Goal: Entertainment & Leisure: Participate in discussion

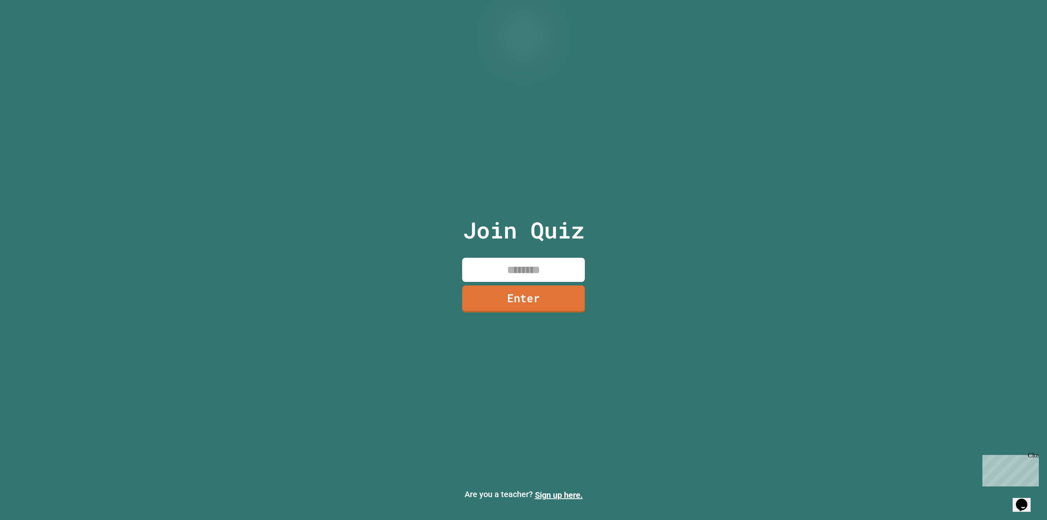
click at [548, 275] on input at bounding box center [523, 270] width 123 height 24
type input "********"
click at [533, 295] on link "Enter" at bounding box center [523, 298] width 111 height 27
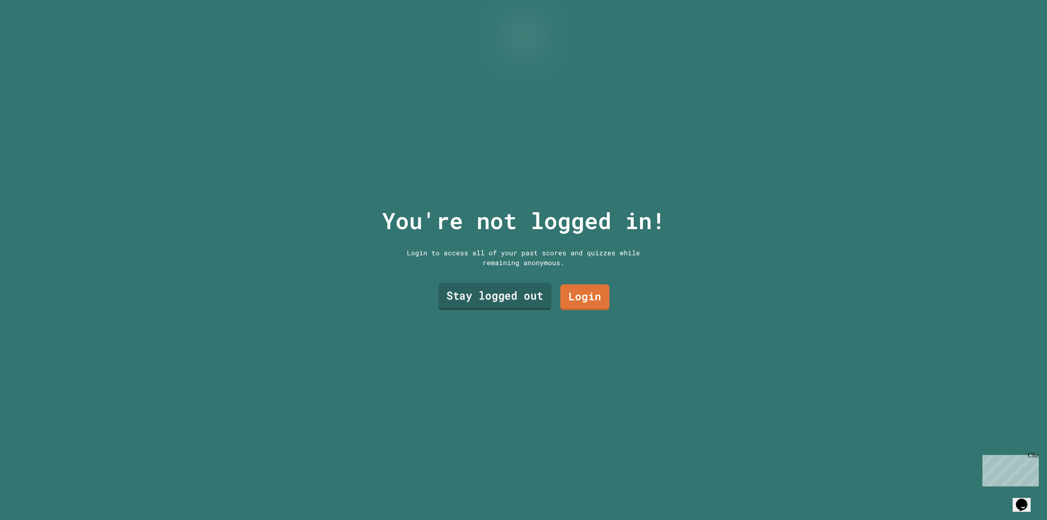
click at [463, 296] on link "Stay logged out" at bounding box center [495, 296] width 113 height 27
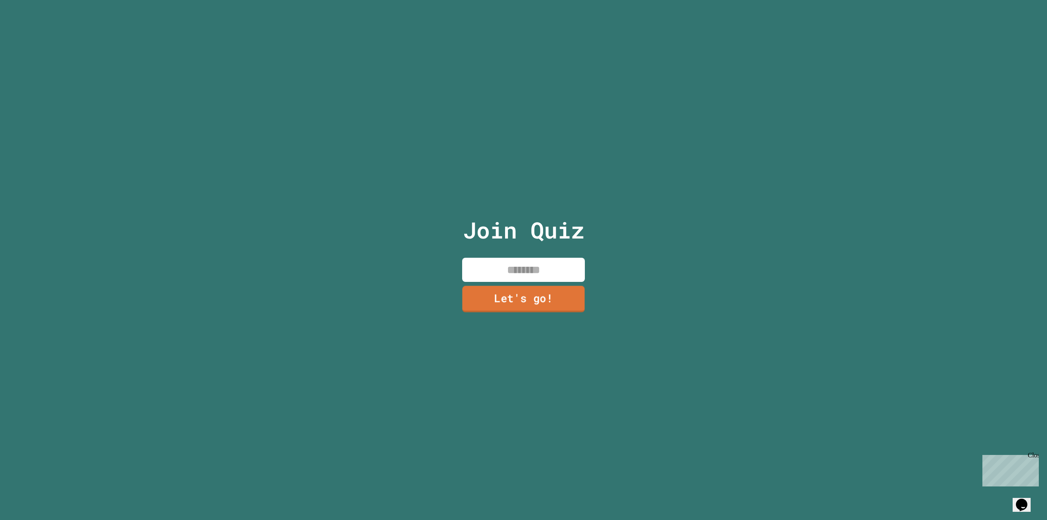
click at [494, 258] on input at bounding box center [523, 270] width 123 height 24
type input "****"
click at [547, 297] on link "Let's go!" at bounding box center [524, 298] width 121 height 27
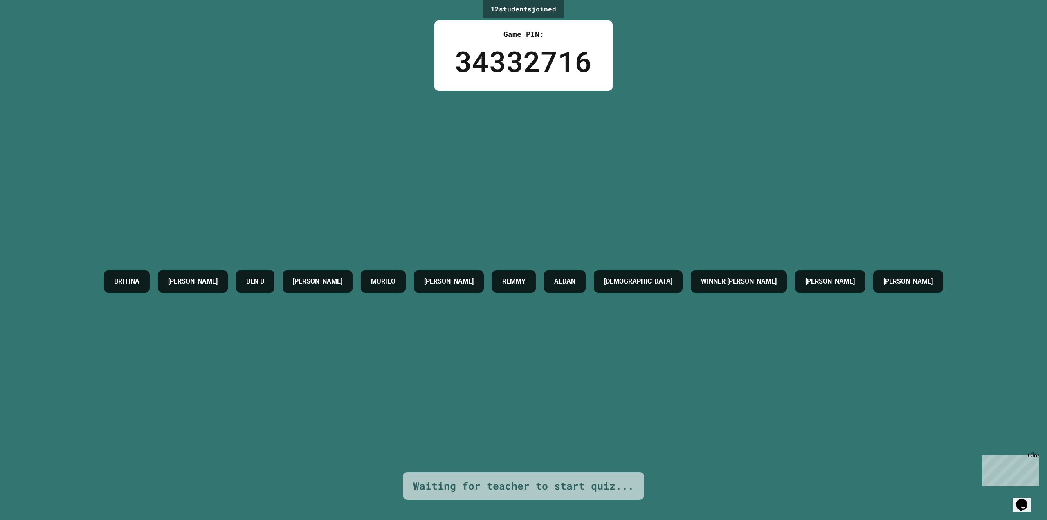
click at [1024, 499] on icon "Chat widget" at bounding box center [1021, 505] width 11 height 12
click at [767, 410] on div "[DEMOGRAPHIC_DATA][PERSON_NAME] [PERSON_NAME] M MURILO [PERSON_NAME] AEDAN [PER…" at bounding box center [524, 281] width 848 height 381
click at [738, 422] on div "[DEMOGRAPHIC_DATA][PERSON_NAME] [PERSON_NAME] M MURILO [PERSON_NAME] AEDAN [PER…" at bounding box center [524, 281] width 848 height 381
click at [996, 248] on div "12 student s joined Game PIN: 34332716 [DEMOGRAPHIC_DATA][PERSON_NAME] [PERSON_…" at bounding box center [523, 260] width 1047 height 520
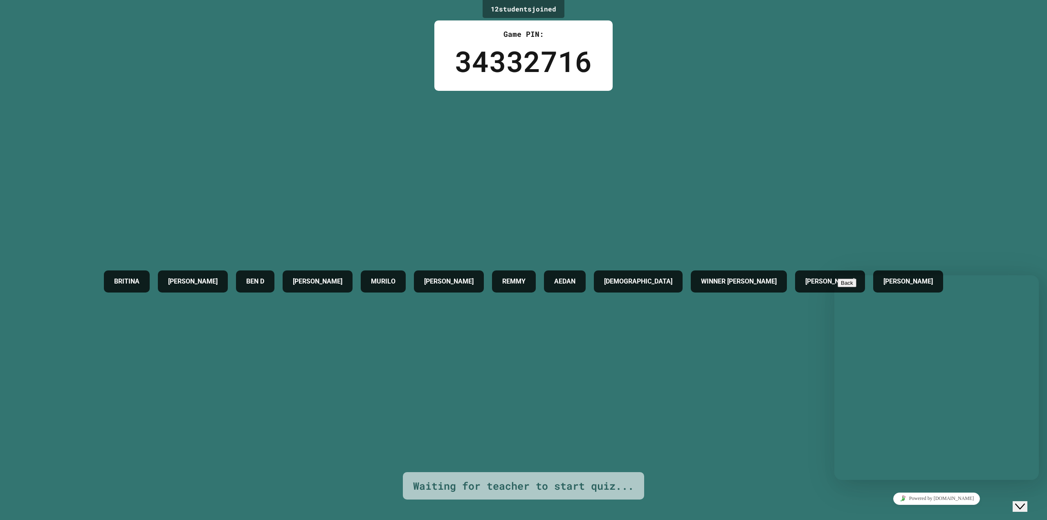
click at [1025, 502] on icon "Close Chat This icon closes the chat window." at bounding box center [1020, 507] width 10 height 10
click at [471, 52] on div "34332716" at bounding box center [523, 61] width 137 height 43
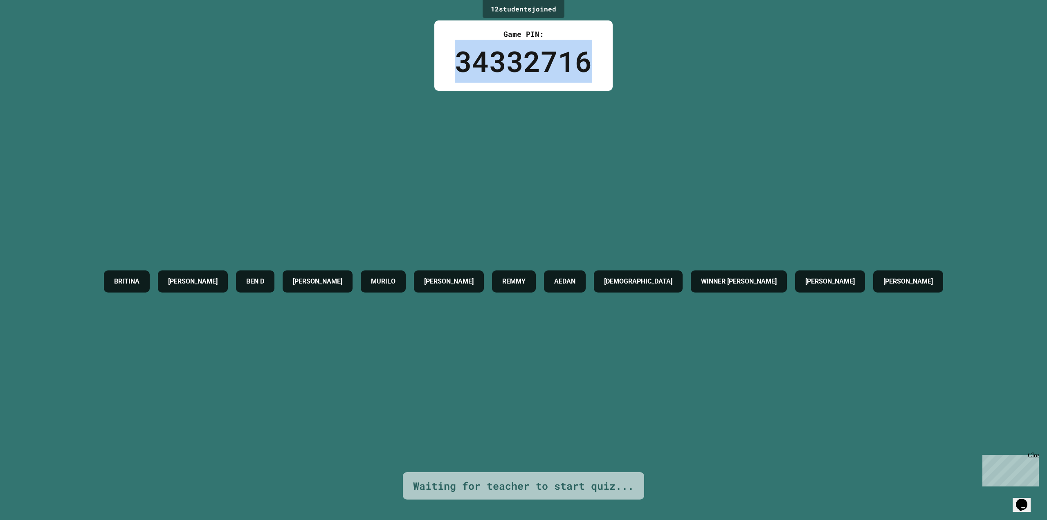
click at [471, 52] on div "34332716" at bounding box center [523, 61] width 137 height 43
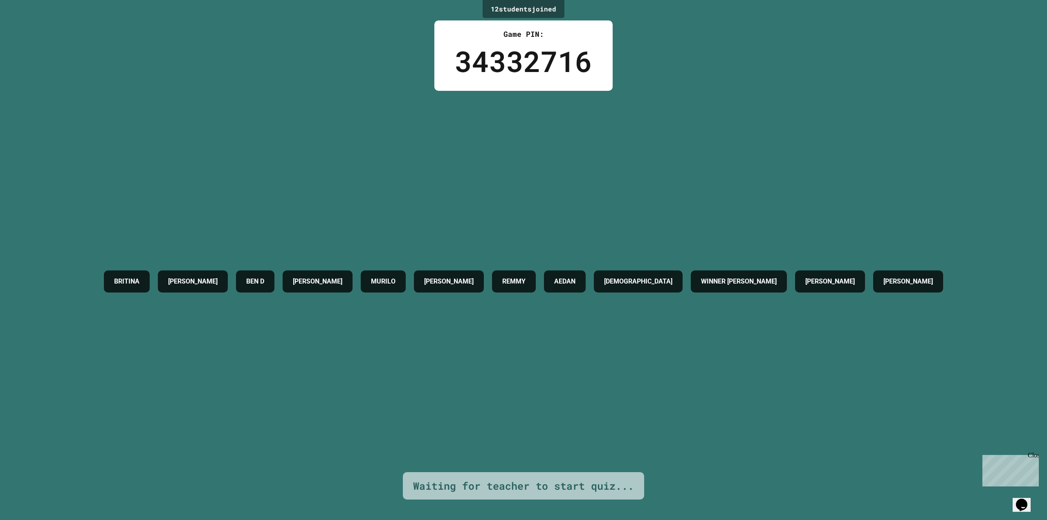
click at [451, 107] on div "[DEMOGRAPHIC_DATA][PERSON_NAME] [PERSON_NAME] M MURILO [PERSON_NAME] AEDAN [PER…" at bounding box center [524, 281] width 848 height 381
click at [519, 65] on div "34332716" at bounding box center [523, 61] width 137 height 43
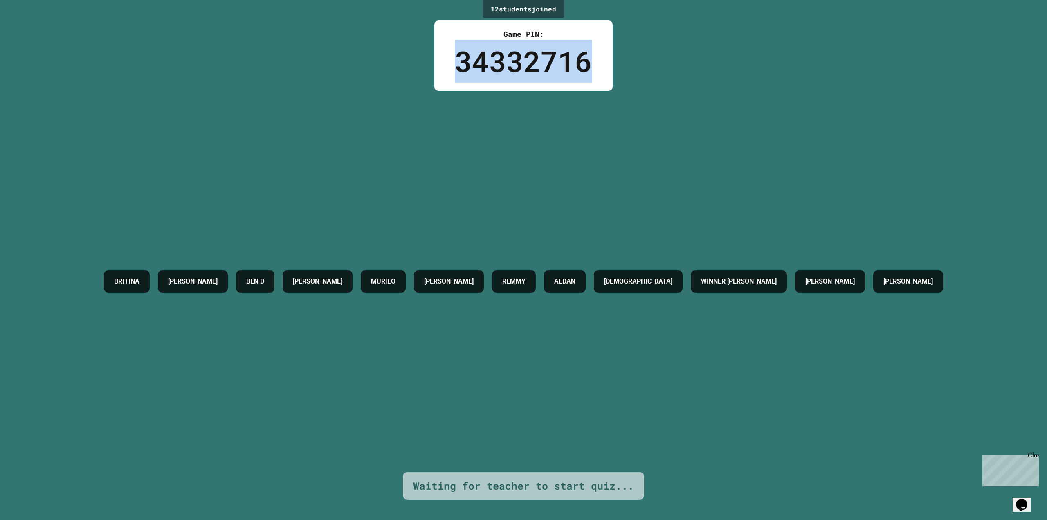
click at [519, 65] on div "34332716" at bounding box center [523, 61] width 137 height 43
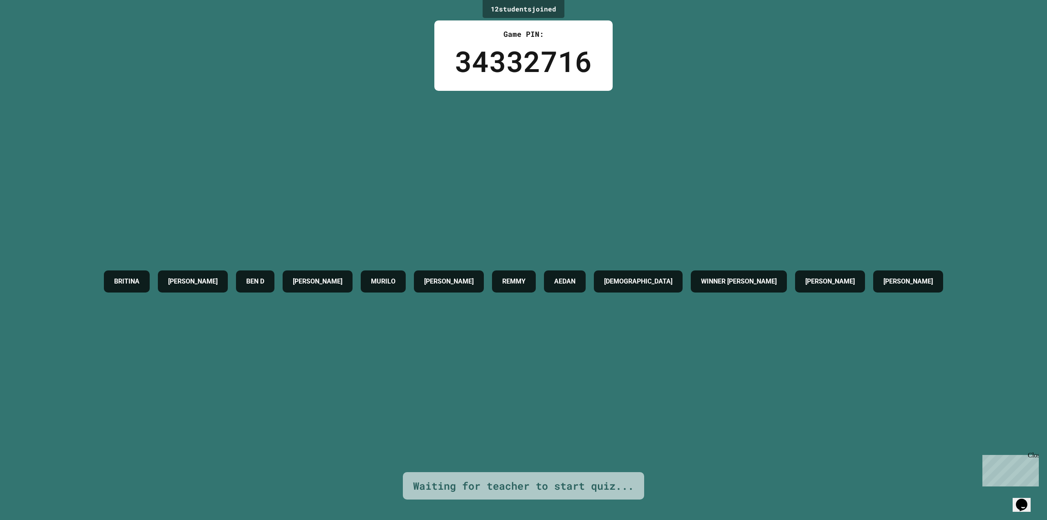
click at [475, 93] on div "[DEMOGRAPHIC_DATA][PERSON_NAME] [PERSON_NAME] M MURILO [PERSON_NAME] AEDAN [PER…" at bounding box center [524, 281] width 848 height 381
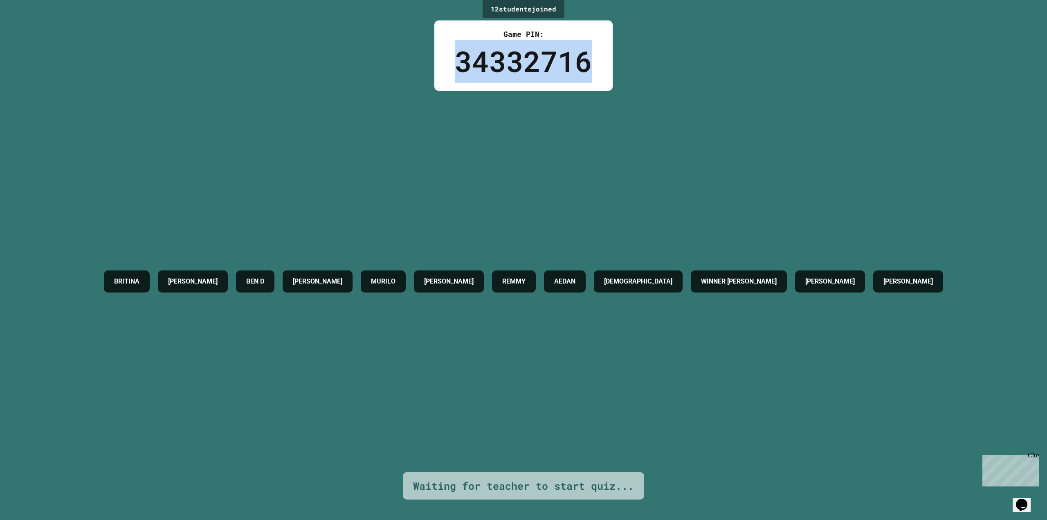
drag, startPoint x: 451, startPoint y: 66, endPoint x: 591, endPoint y: 62, distance: 139.6
click at [591, 62] on div "Game PIN: 34332716" at bounding box center [523, 55] width 178 height 70
drag, startPoint x: 495, startPoint y: 36, endPoint x: 606, endPoint y: 72, distance: 116.7
click at [606, 72] on div "Game PIN: 34332716" at bounding box center [523, 55] width 178 height 70
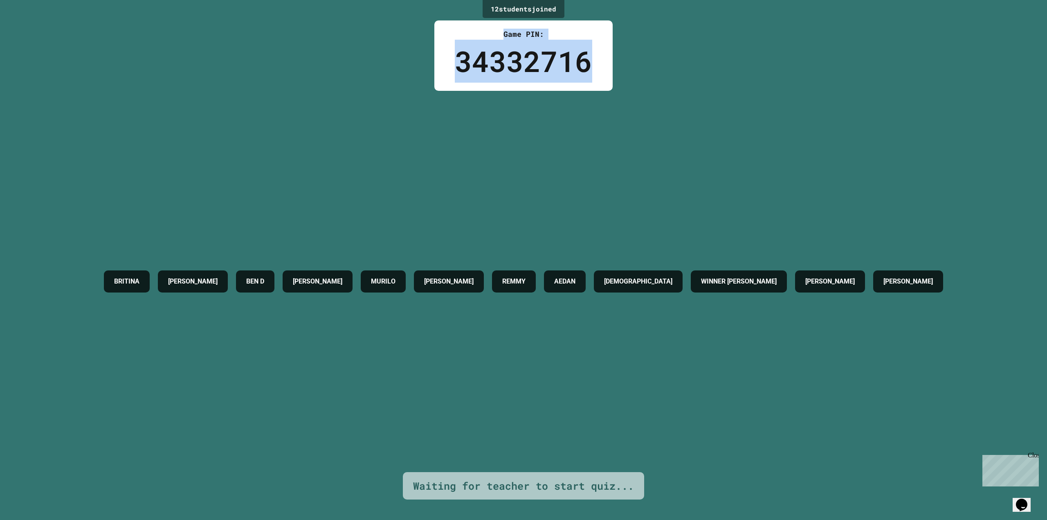
click at [606, 72] on div "Game PIN: 34332716" at bounding box center [523, 55] width 178 height 70
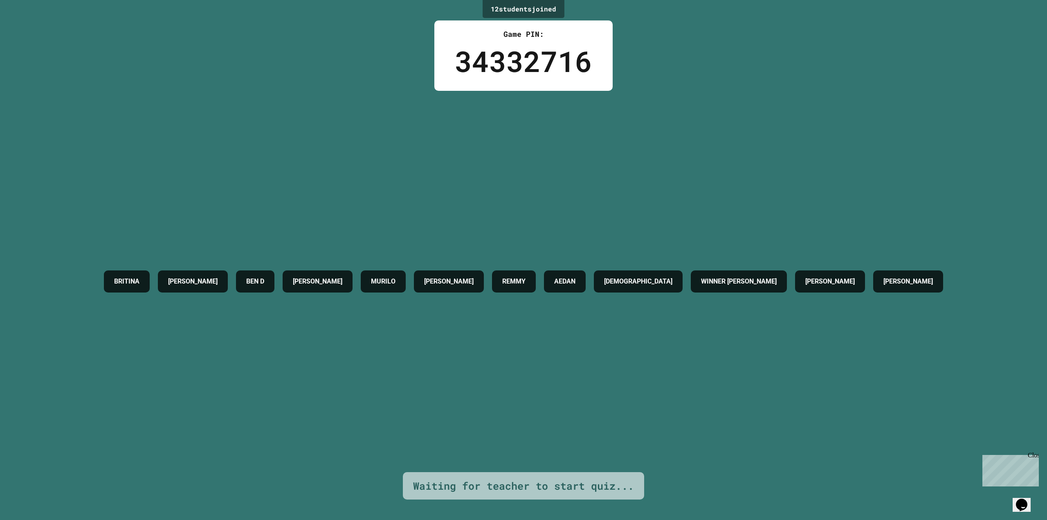
click at [406, 286] on div "MURILO" at bounding box center [383, 281] width 45 height 22
click at [168, 279] on h4 "[PERSON_NAME]" at bounding box center [193, 282] width 50 height 10
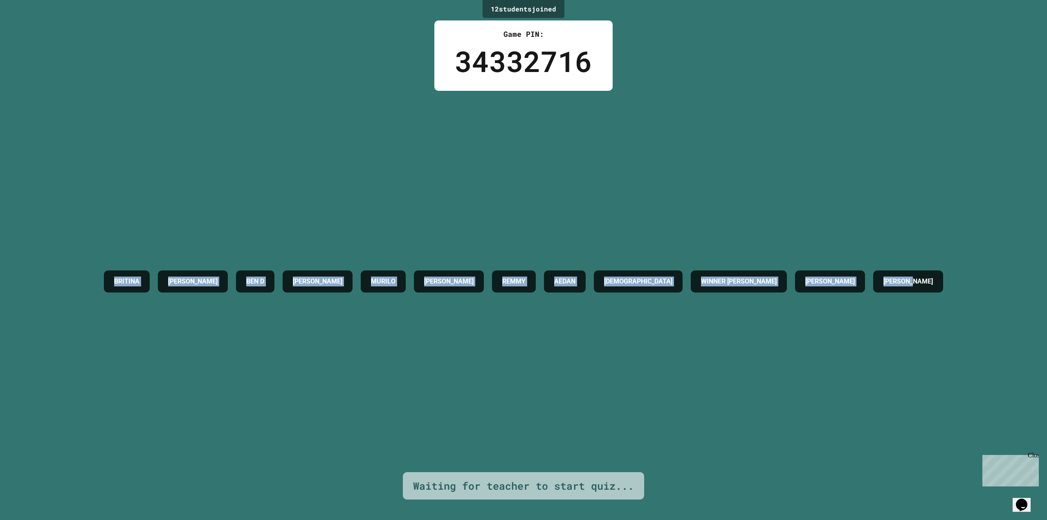
drag, startPoint x: 28, startPoint y: 278, endPoint x: 982, endPoint y: 291, distance: 954.6
click at [982, 291] on div "12 student s joined Game PIN: 34332716 [DEMOGRAPHIC_DATA][PERSON_NAME] [PERSON_…" at bounding box center [523, 260] width 1047 height 520
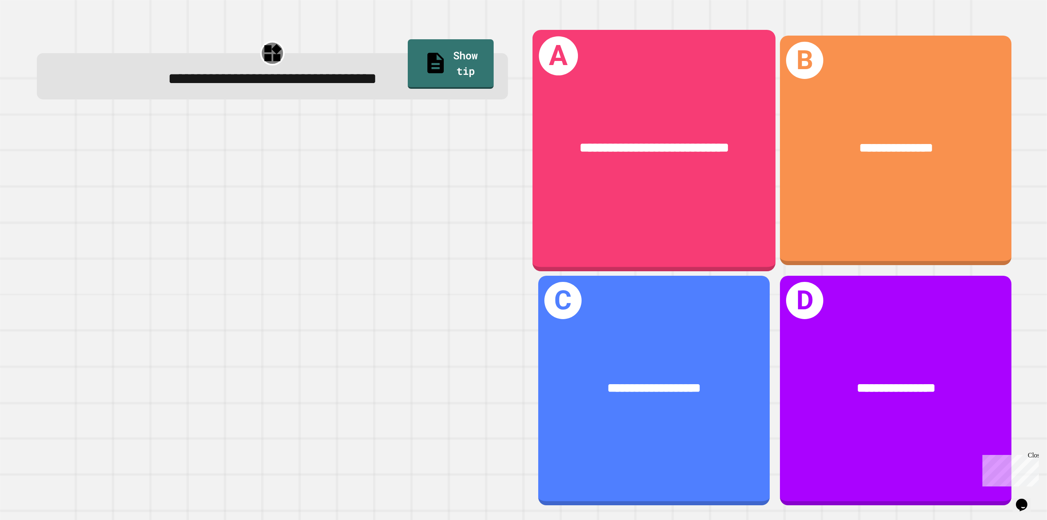
click at [618, 179] on div "**********" at bounding box center [653, 148] width 243 height 74
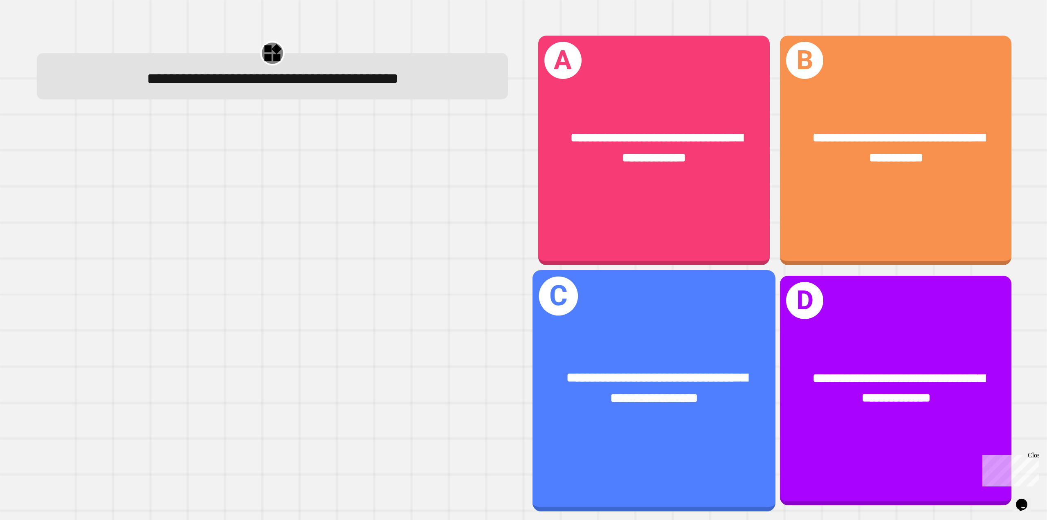
click at [637, 356] on div "**********" at bounding box center [653, 388] width 243 height 95
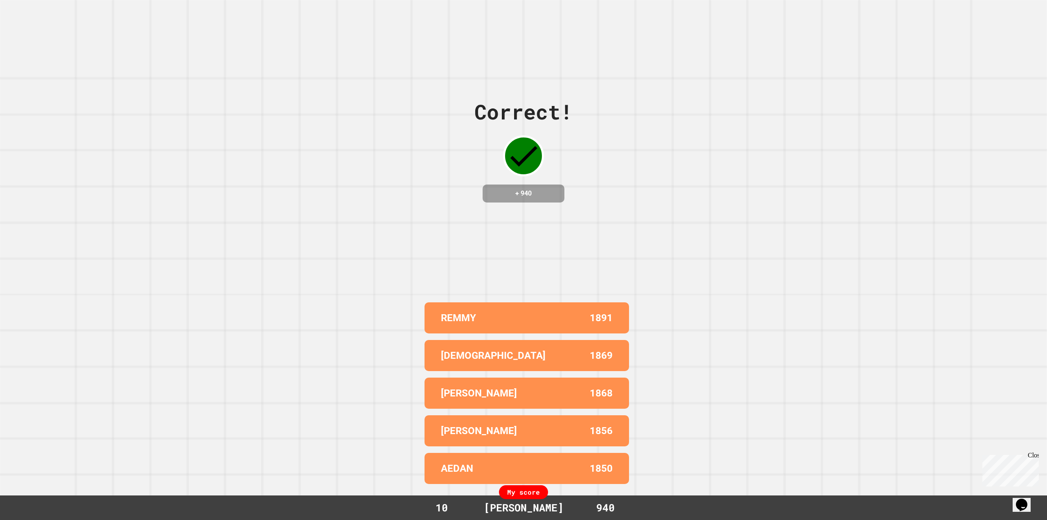
click at [610, 317] on p "1891" at bounding box center [601, 318] width 23 height 15
click at [601, 314] on p "1891" at bounding box center [601, 318] width 23 height 15
click at [698, 264] on div "Correct! + 940 REMMY 1891 ISAIAH 1869 [PERSON_NAME] M 1868 [PERSON_NAME] 1856 A…" at bounding box center [523, 260] width 1047 height 520
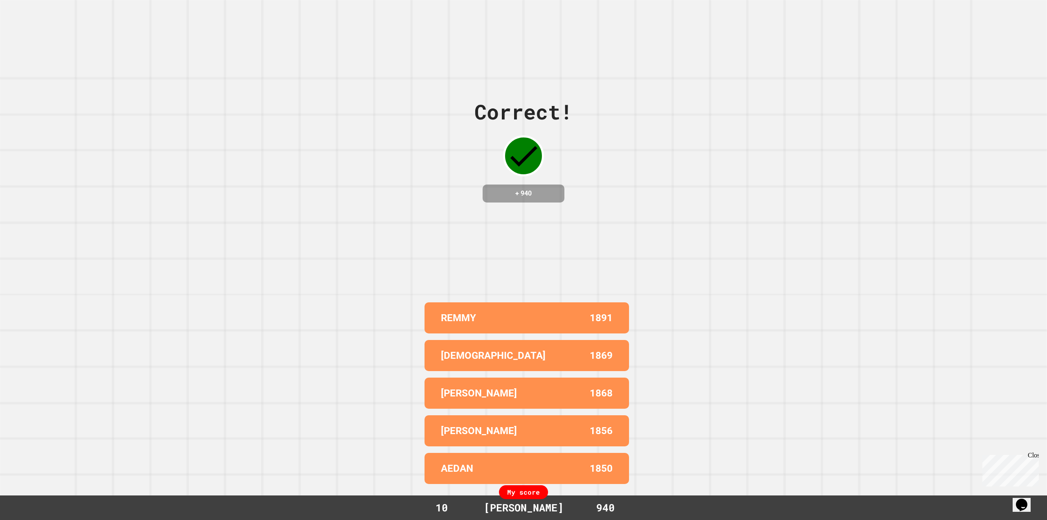
click at [584, 353] on div "1869" at bounding box center [579, 355] width 67 height 15
click at [583, 353] on div "1869" at bounding box center [579, 355] width 67 height 15
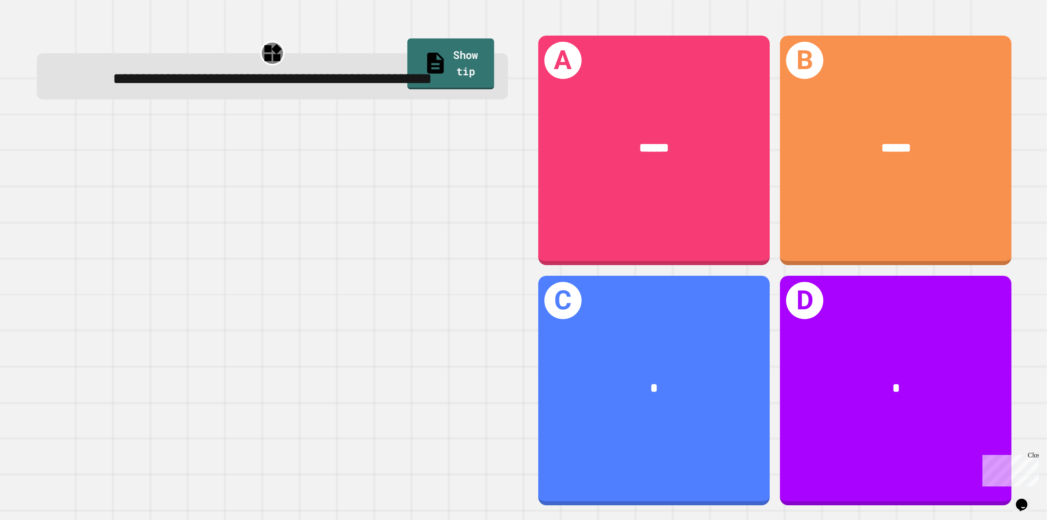
click at [387, 36] on div "**********" at bounding box center [272, 270] width 503 height 499
click at [412, 47] on link "Show tip" at bounding box center [451, 63] width 79 height 52
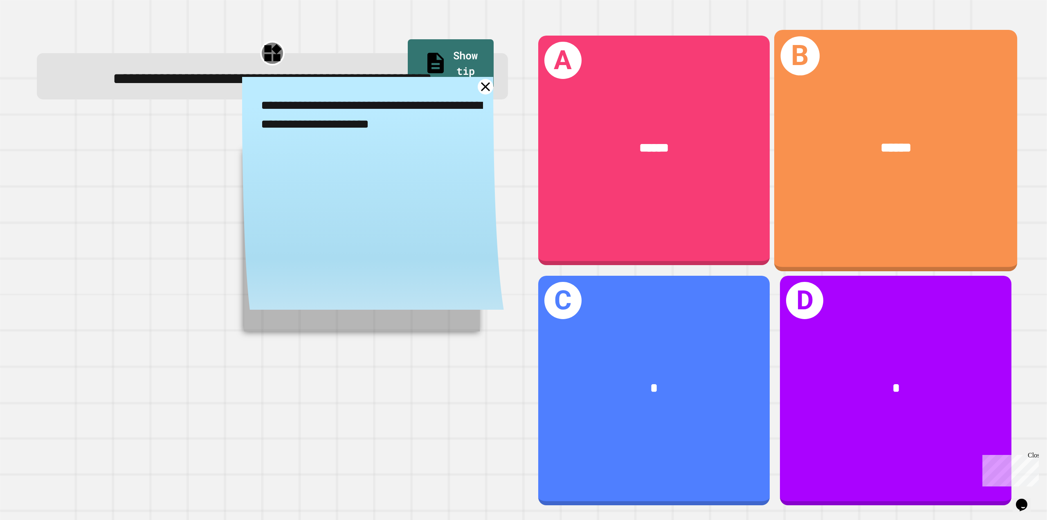
click at [859, 215] on div "B ******" at bounding box center [895, 150] width 243 height 241
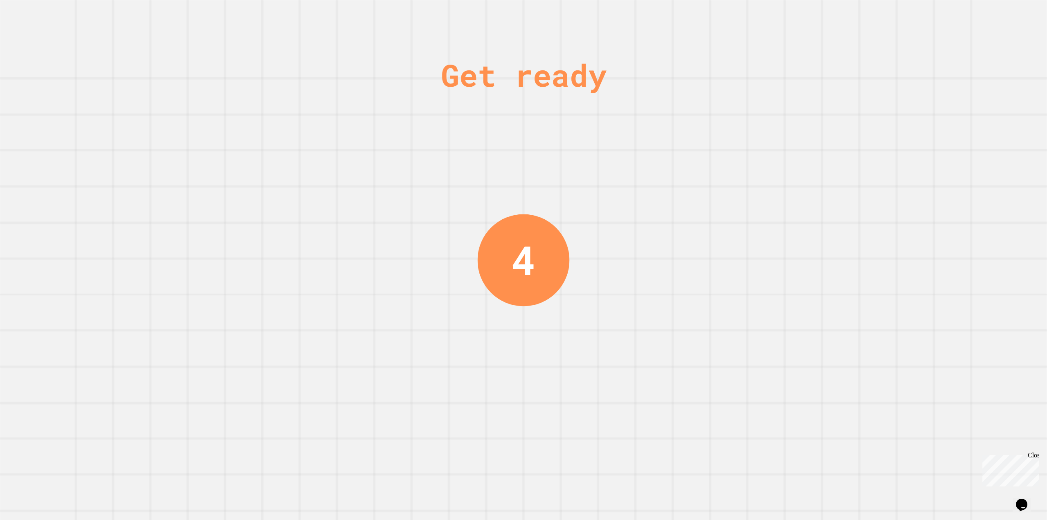
click at [485, 244] on div "4" at bounding box center [524, 260] width 92 height 92
click at [485, 244] on div "Get ready 4" at bounding box center [523, 260] width 1047 height 520
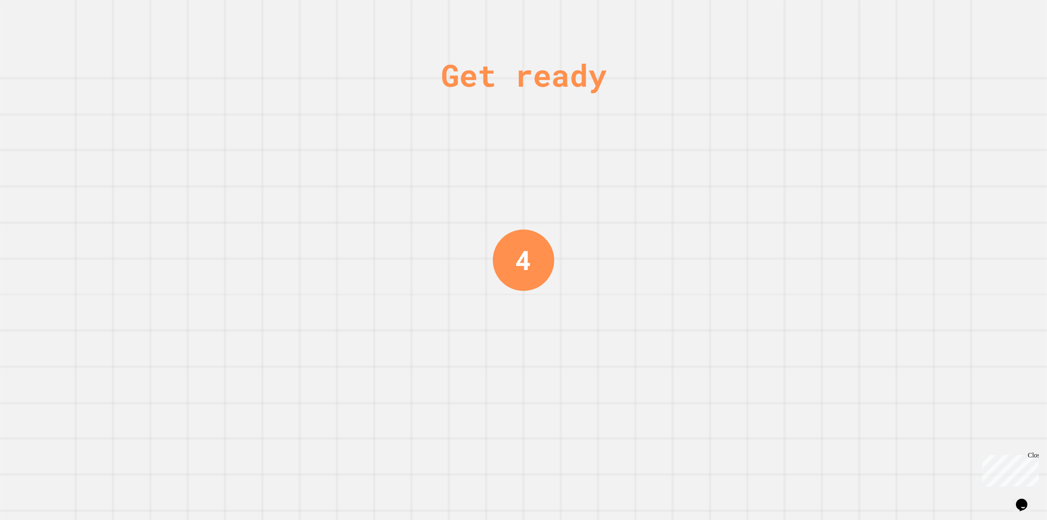
click at [560, 250] on div "Get ready 4" at bounding box center [523, 260] width 1047 height 520
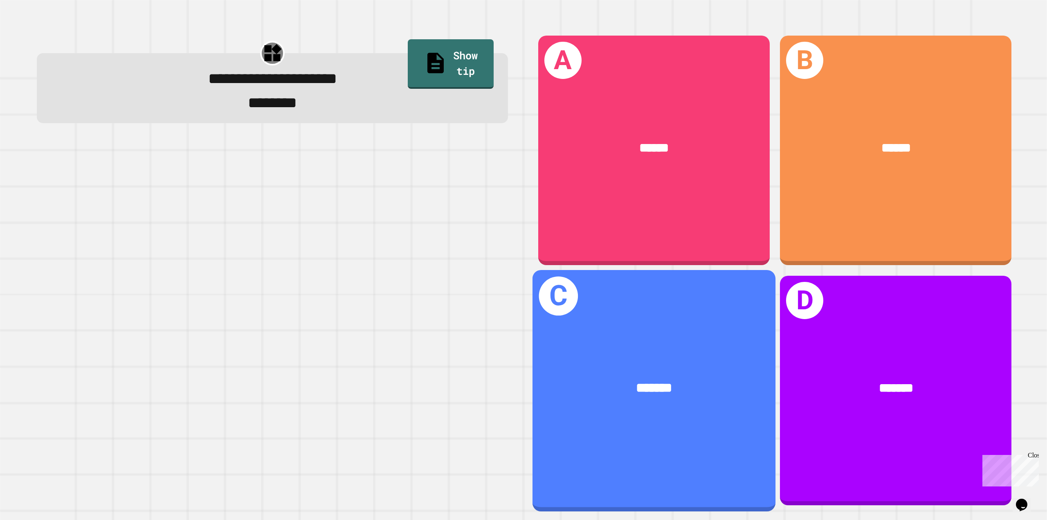
click at [750, 396] on div "*******" at bounding box center [653, 388] width 243 height 74
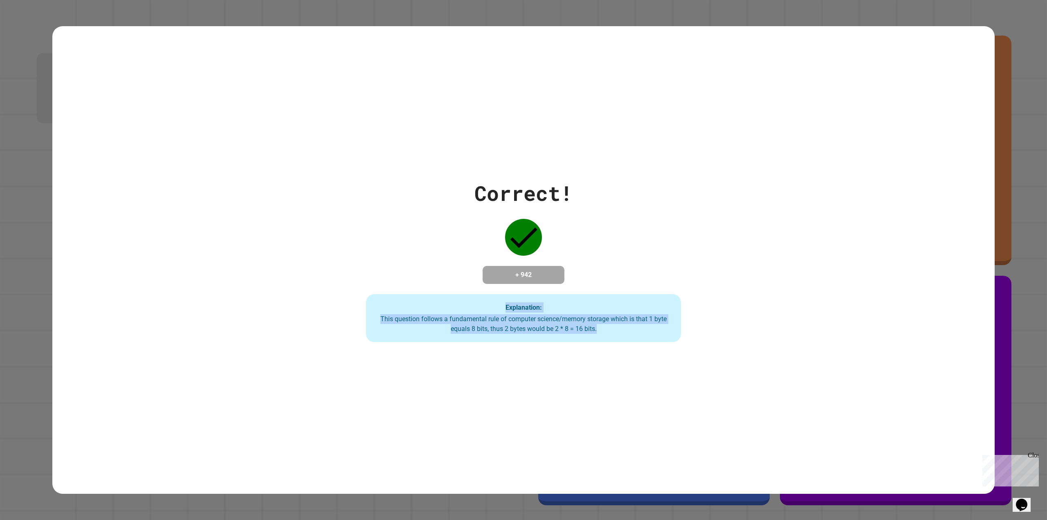
drag, startPoint x: 596, startPoint y: 333, endPoint x: 371, endPoint y: 313, distance: 226.3
click at [371, 313] on div "Explanation: This question follows a fundamental rule of computer science/memor…" at bounding box center [523, 318] width 315 height 48
drag, startPoint x: 365, startPoint y: 317, endPoint x: 588, endPoint y: 325, distance: 222.3
click at [587, 325] on div "Explanation: This question follows a fundamental rule of computer science/memor…" at bounding box center [523, 318] width 315 height 48
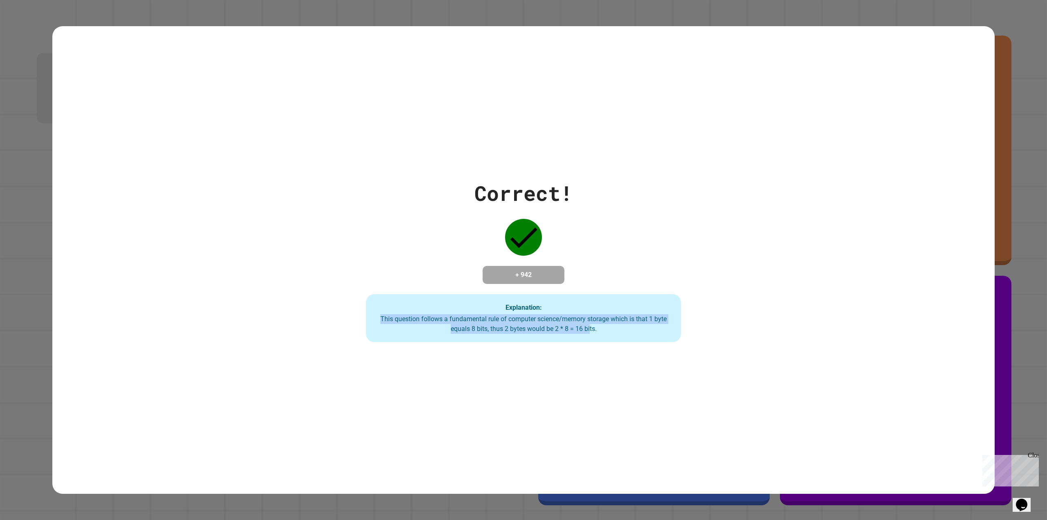
click at [633, 316] on div "This question follows a fundamental rule of computer science/memory storage whi…" at bounding box center [523, 324] width 299 height 20
drag, startPoint x: 621, startPoint y: 332, endPoint x: 363, endPoint y: 301, distance: 260.5
click at [363, 301] on div "Correct! + 942 Explanation: This question follows a fundamental rule of compute…" at bounding box center [524, 260] width 450 height 164
click at [429, 290] on div "Correct! + 942 Explanation: This question follows a fundamental rule of compute…" at bounding box center [524, 260] width 450 height 164
click at [429, 300] on div "Explanation: This question follows a fundamental rule of computer science/memor…" at bounding box center [523, 318] width 315 height 48
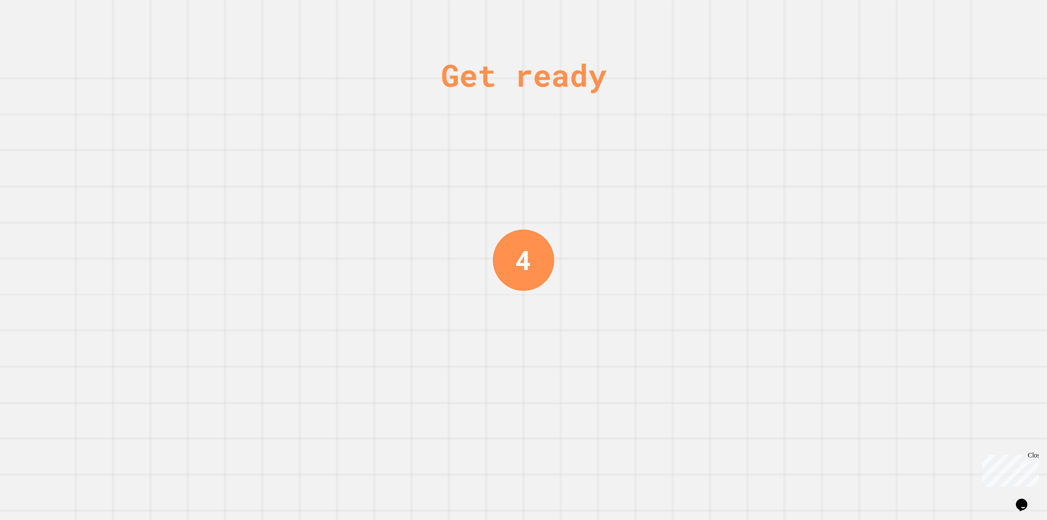
drag, startPoint x: 542, startPoint y: 279, endPoint x: 405, endPoint y: 70, distance: 250.2
click at [405, 70] on div "Get ready 4" at bounding box center [523, 260] width 1047 height 520
click at [405, 70] on div "Get ready 3" at bounding box center [523, 260] width 1047 height 520
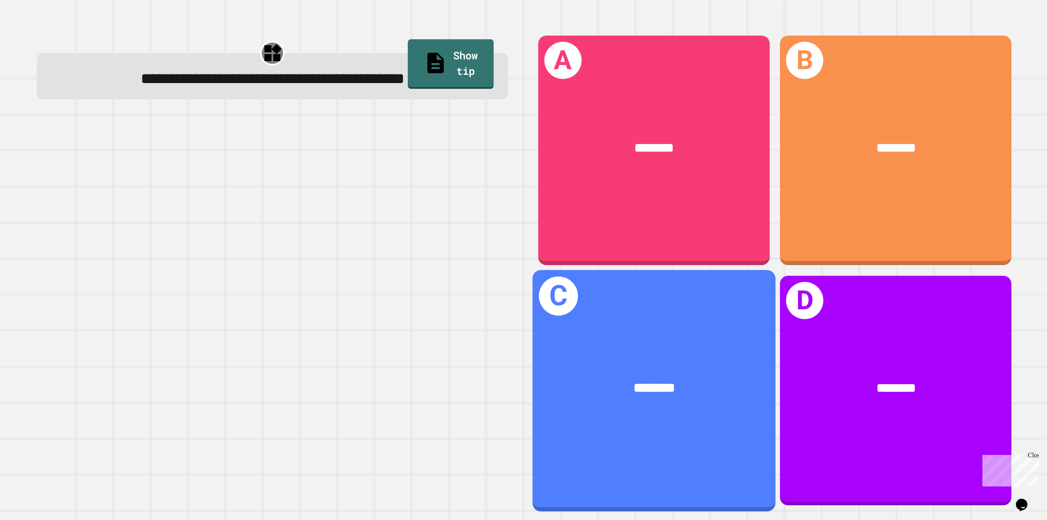
click at [588, 351] on div "********" at bounding box center [653, 388] width 243 height 74
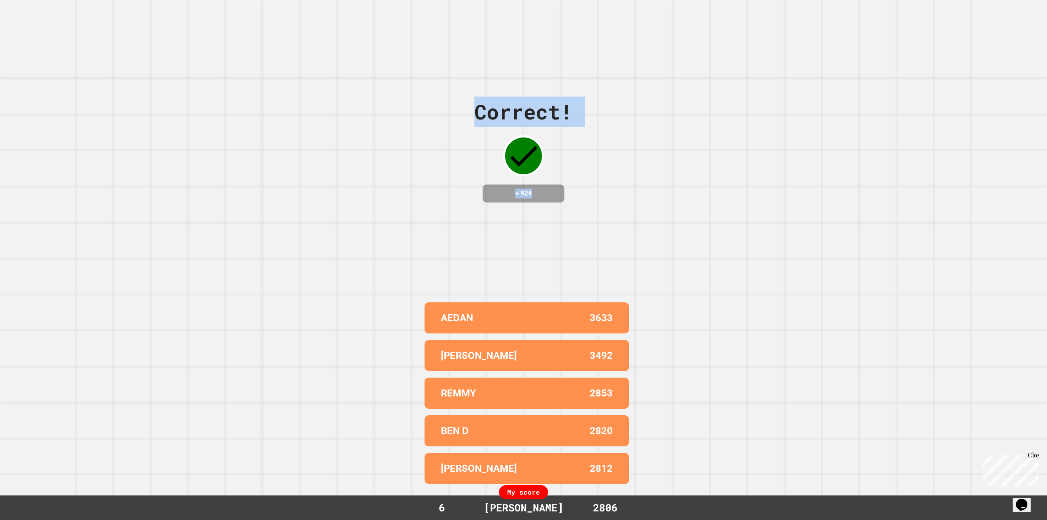
drag, startPoint x: 467, startPoint y: 94, endPoint x: 581, endPoint y: 179, distance: 142.1
click at [581, 179] on div "Correct! + 924 AEDAN 3633 [PERSON_NAME] 3492 REMMY 2853 BEN D 2820 [PERSON_NAME…" at bounding box center [523, 260] width 1047 height 520
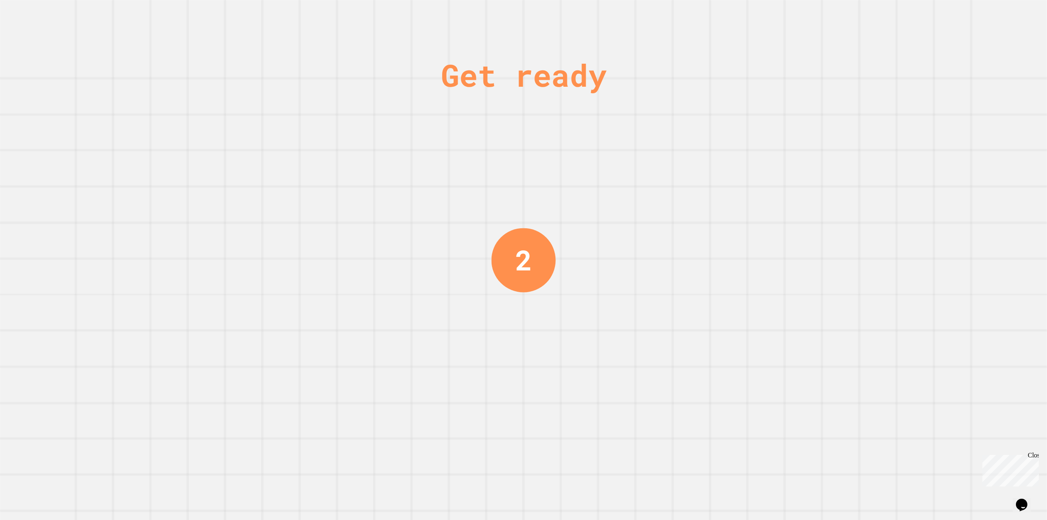
drag, startPoint x: 562, startPoint y: 252, endPoint x: 408, endPoint y: 33, distance: 268.2
click at [408, 33] on div "Get ready 2" at bounding box center [523, 260] width 1047 height 520
click at [390, 63] on div "Get ready 2" at bounding box center [523, 260] width 1047 height 520
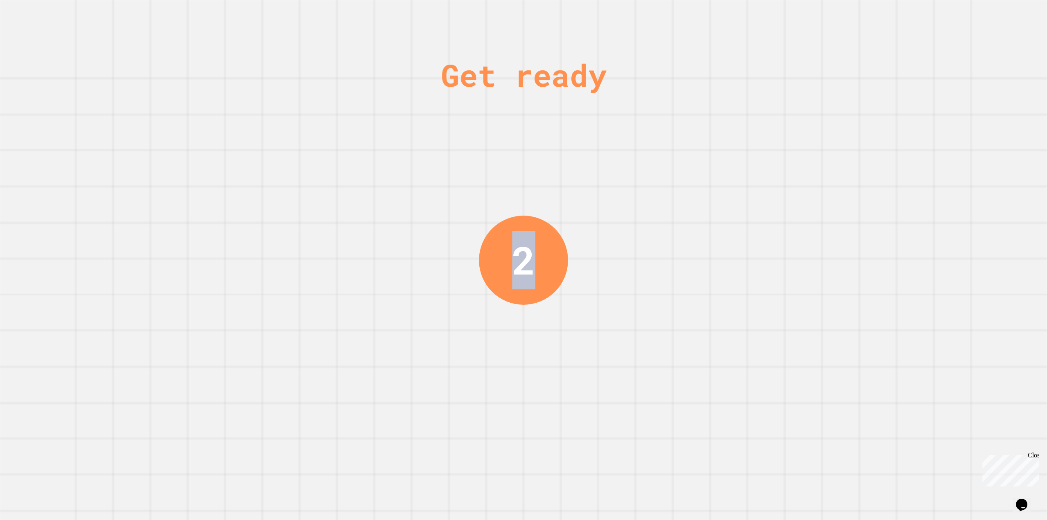
click at [390, 63] on div "Get ready 2" at bounding box center [523, 260] width 1047 height 520
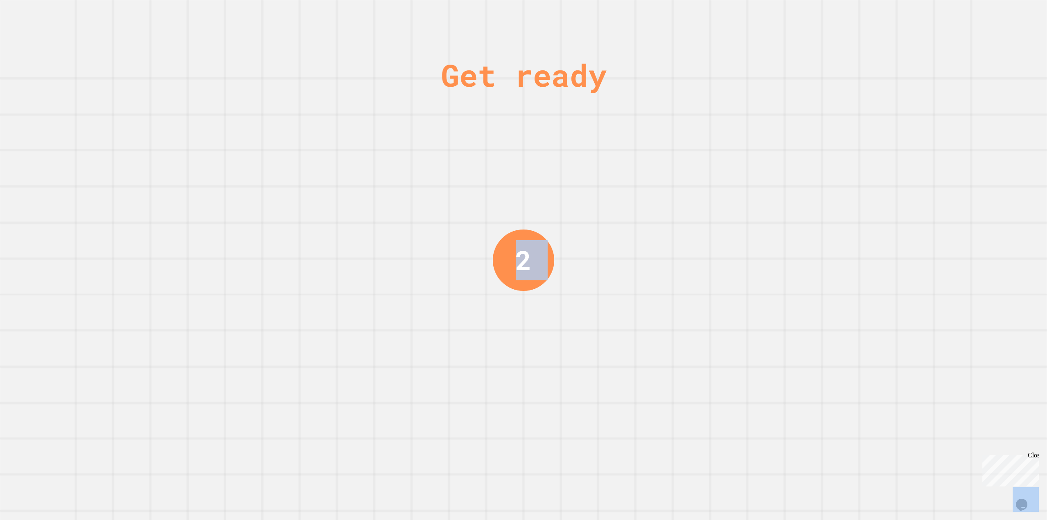
click at [390, 63] on div "Get ready 2" at bounding box center [523, 260] width 1047 height 520
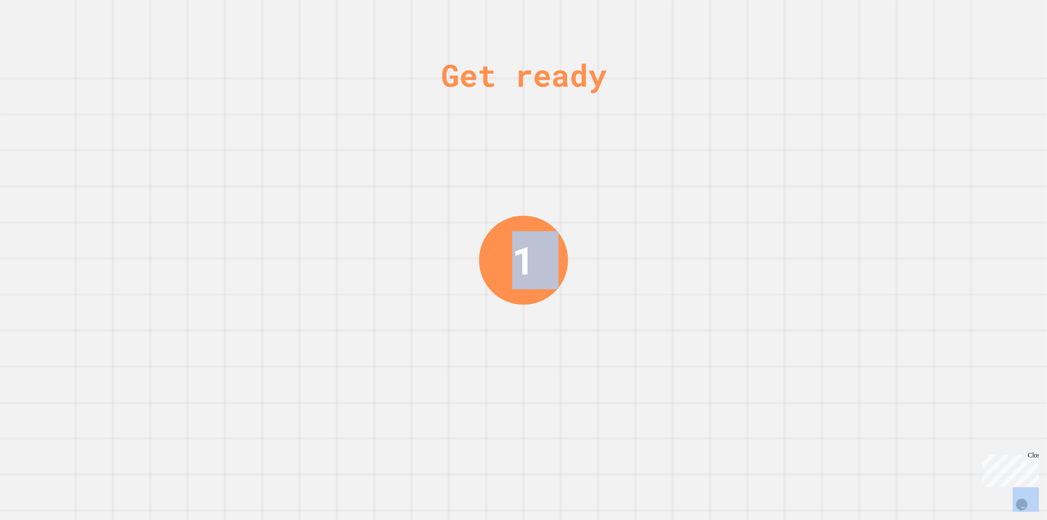
click at [390, 63] on div "Get ready 1" at bounding box center [523, 260] width 1047 height 520
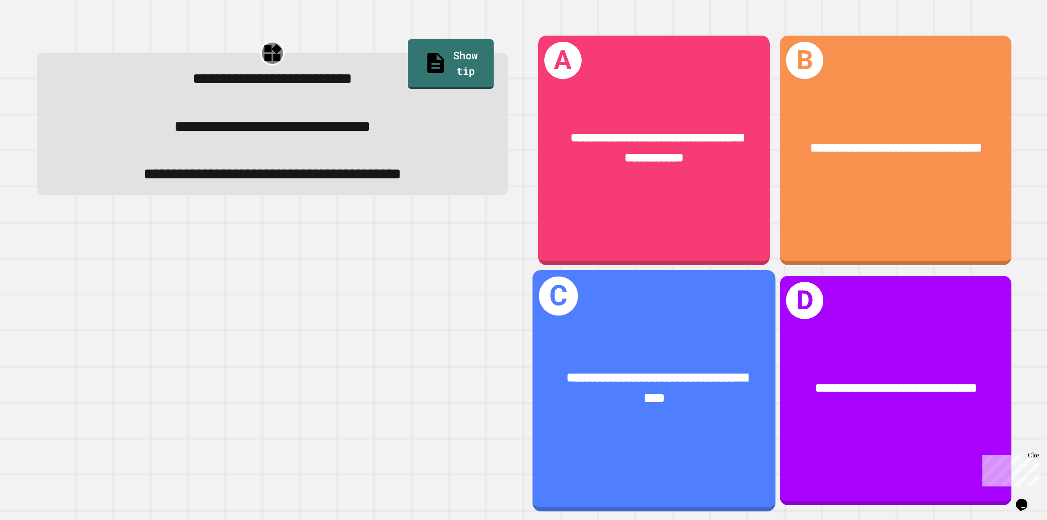
click at [648, 376] on span "**********" at bounding box center [657, 388] width 180 height 34
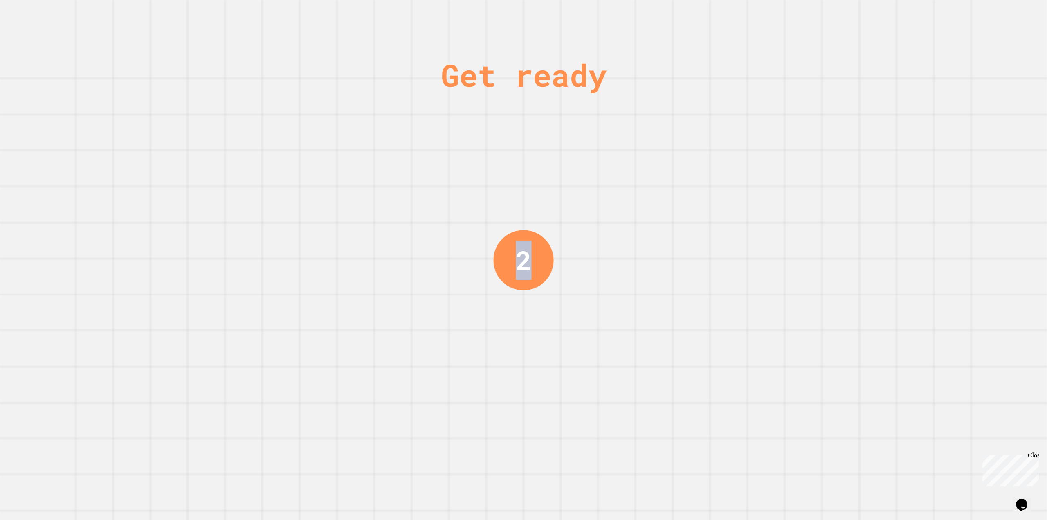
drag, startPoint x: 428, startPoint y: 75, endPoint x: 613, endPoint y: 225, distance: 238.0
click at [613, 225] on div "Get ready 2" at bounding box center [523, 260] width 1047 height 520
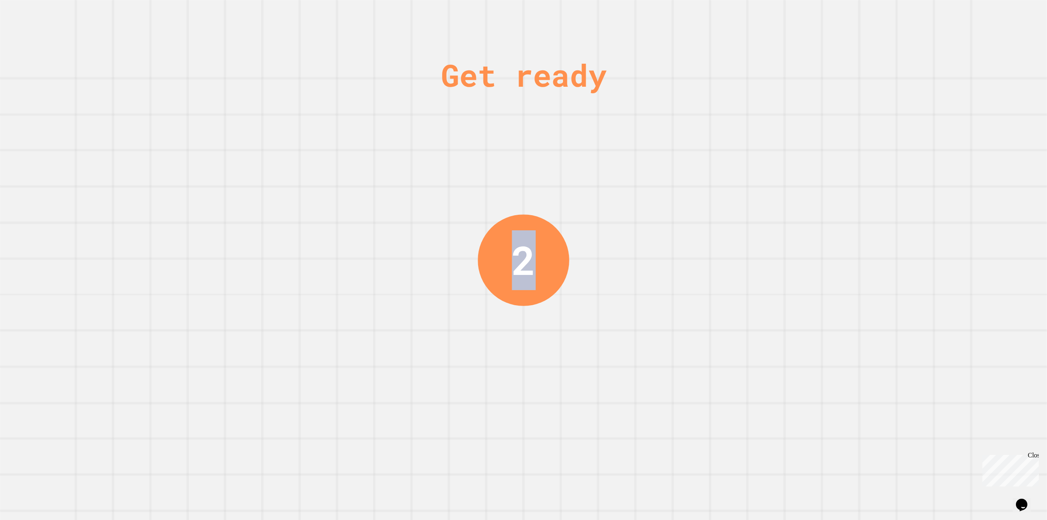
click at [614, 225] on div "Get ready 2" at bounding box center [523, 260] width 1047 height 520
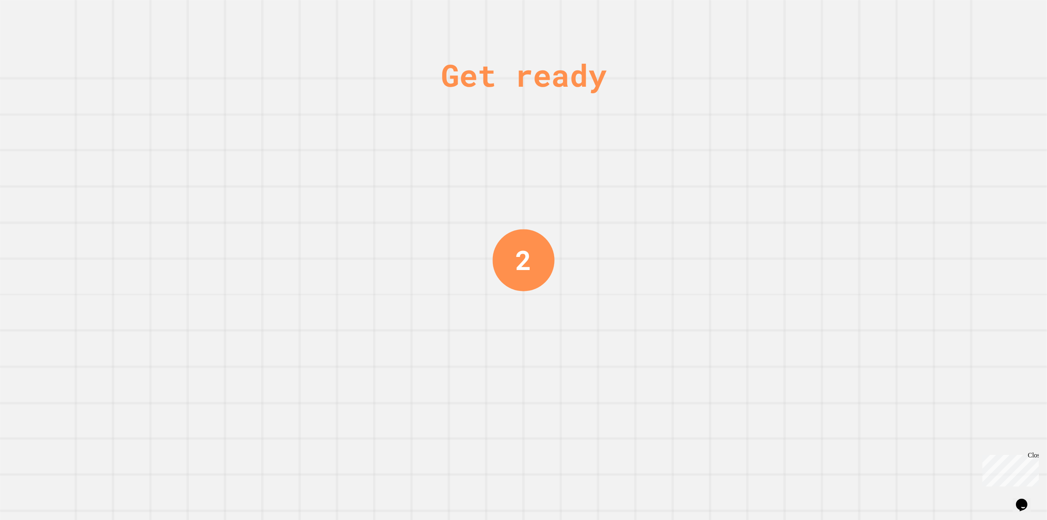
click at [614, 224] on div "Get ready 2" at bounding box center [523, 260] width 1047 height 520
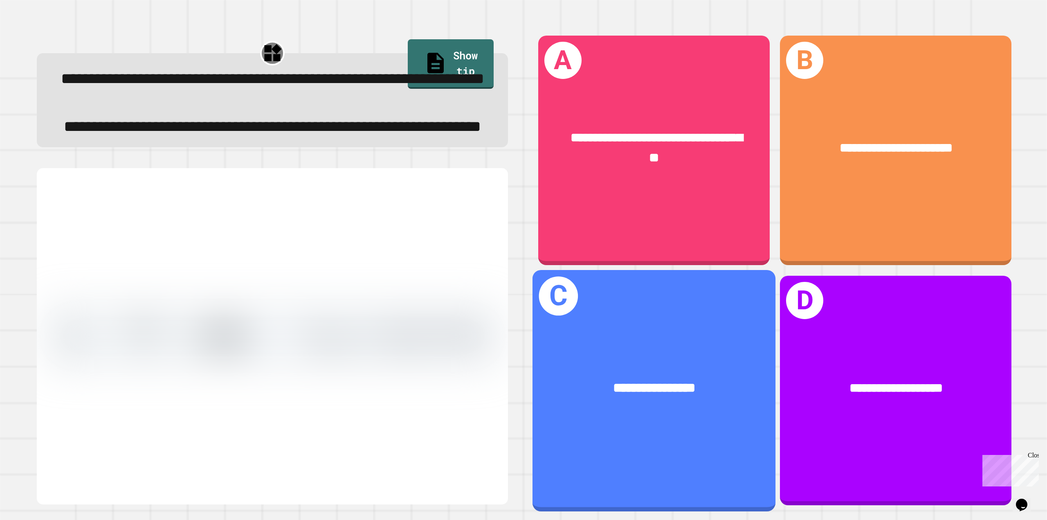
click at [607, 421] on div "**********" at bounding box center [653, 390] width 243 height 241
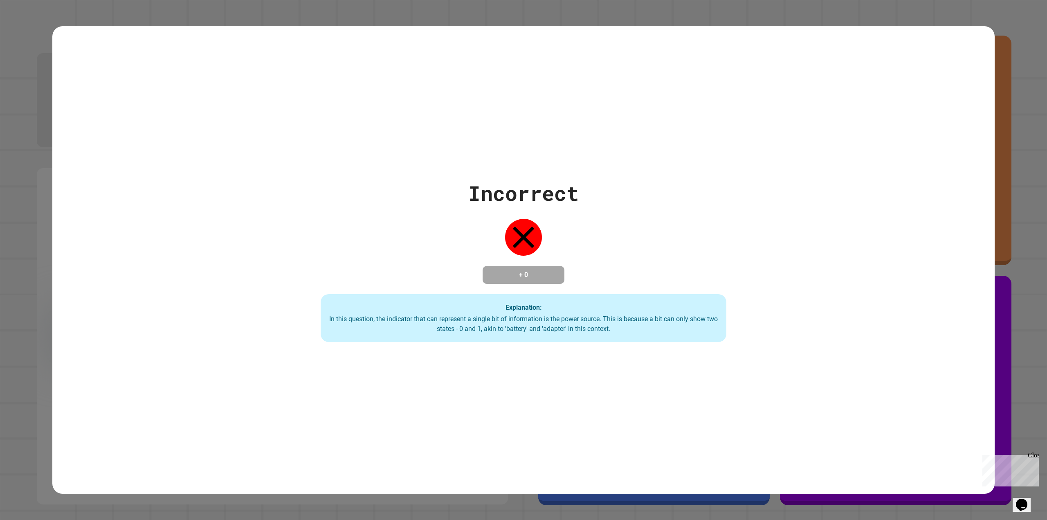
click at [1018, 221] on div "Incorrect + 0 Explanation: In this question, the indicator that can represent a…" at bounding box center [523, 260] width 1047 height 520
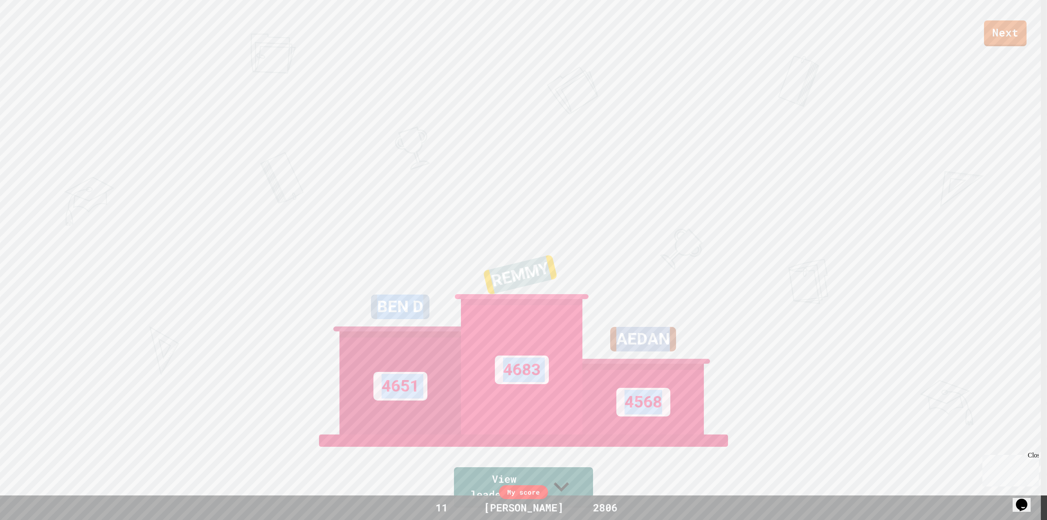
drag, startPoint x: 707, startPoint y: 439, endPoint x: 295, endPoint y: 309, distance: 432.7
click at [295, 310] on div "Next BEN D 4651 REMMY 4683 AEDAN 4568 View leaderboard" at bounding box center [523, 260] width 1047 height 520
click at [248, 252] on div "Next BEN D 4651 REMMY 4683 AEDAN 4568 View leaderboard" at bounding box center [523, 260] width 1047 height 520
drag, startPoint x: 248, startPoint y: 256, endPoint x: 721, endPoint y: 416, distance: 500.2
click at [704, 416] on div "Next BEN D 4651 REMMY 4683 AEDAN 4568 View leaderboard" at bounding box center [523, 260] width 1047 height 520
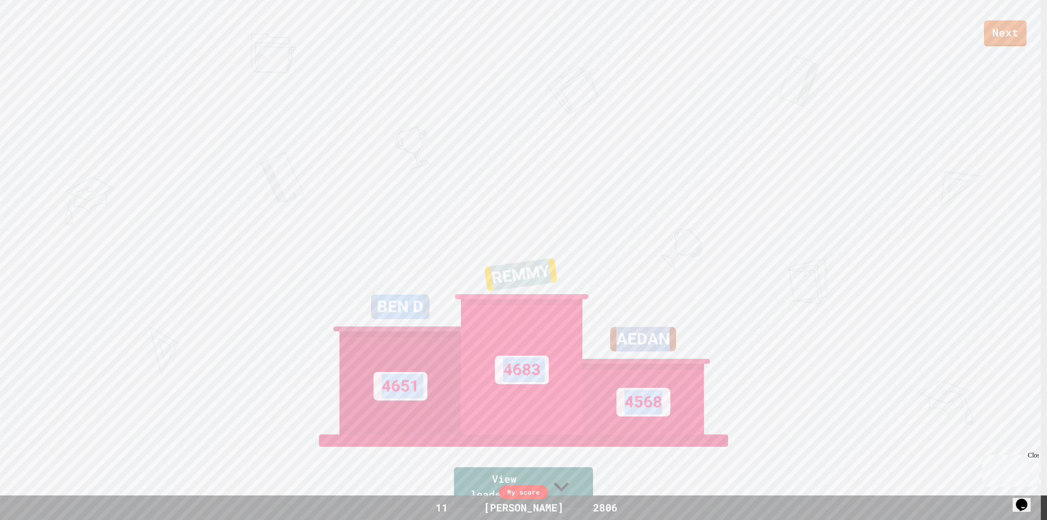
click at [956, 388] on div "Next BEN D 4651 REMMY 4683 AEDAN 4568 View leaderboard" at bounding box center [523, 260] width 1047 height 520
click at [584, 211] on div "Next BEN D 4651 REMMY 4683 AEDAN 4568 View leaderboard" at bounding box center [523, 260] width 1047 height 520
click at [1005, 22] on link "Next" at bounding box center [1005, 33] width 43 height 27
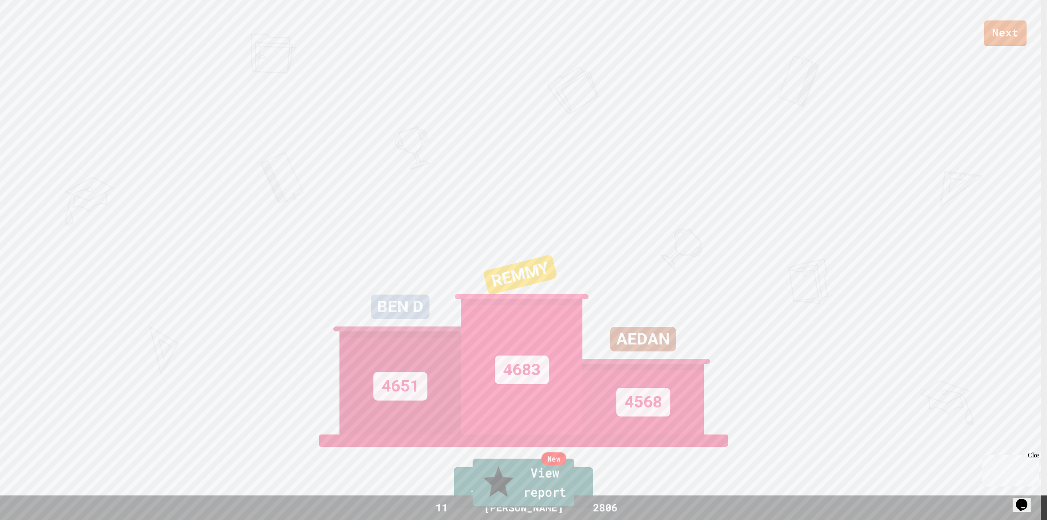
click at [485, 483] on link "New View report" at bounding box center [524, 483] width 102 height 49
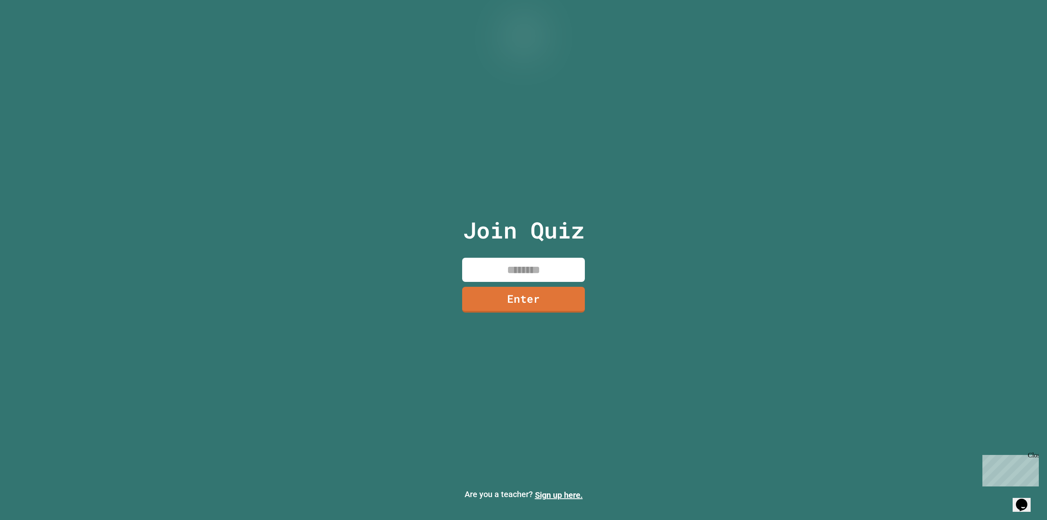
click at [538, 268] on input at bounding box center [523, 270] width 123 height 24
type input "********"
click at [539, 286] on div "Join Quiz ******** Enter" at bounding box center [524, 259] width 138 height 479
click at [533, 296] on link "Enter" at bounding box center [523, 298] width 119 height 27
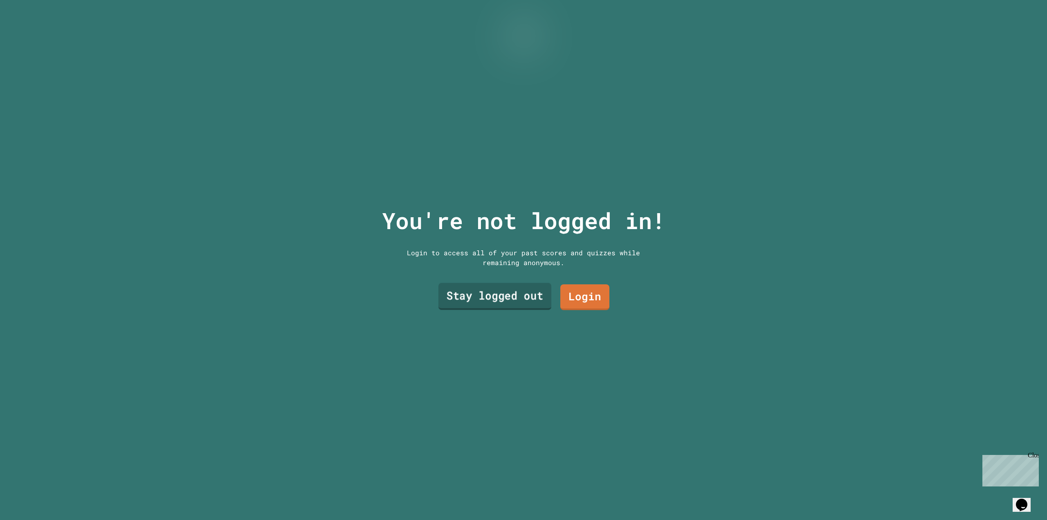
click at [469, 297] on link "Stay logged out" at bounding box center [495, 296] width 113 height 27
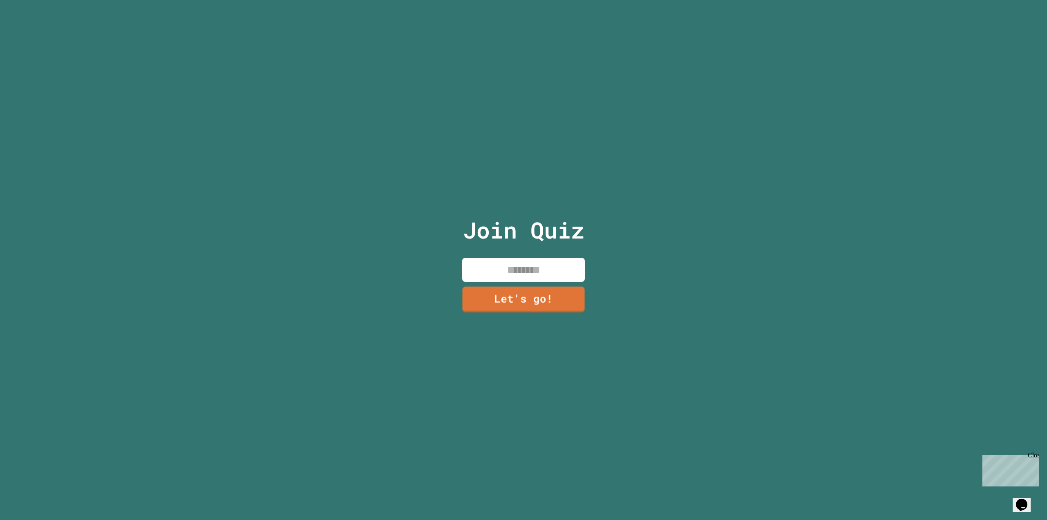
click at [497, 258] on input at bounding box center [523, 270] width 123 height 24
type input "****"
click at [503, 288] on link "Let's go!" at bounding box center [523, 299] width 124 height 26
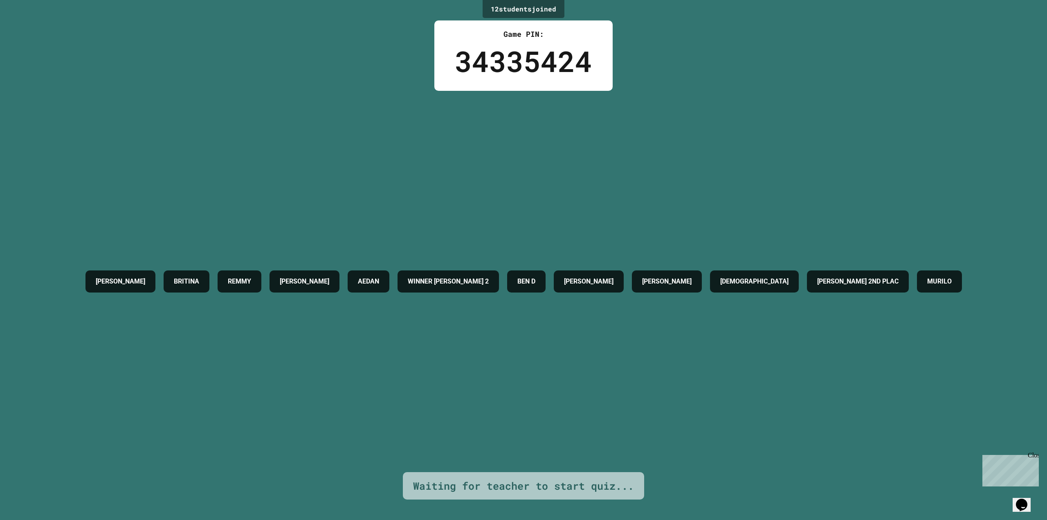
click at [497, 68] on div "34335424" at bounding box center [523, 61] width 137 height 43
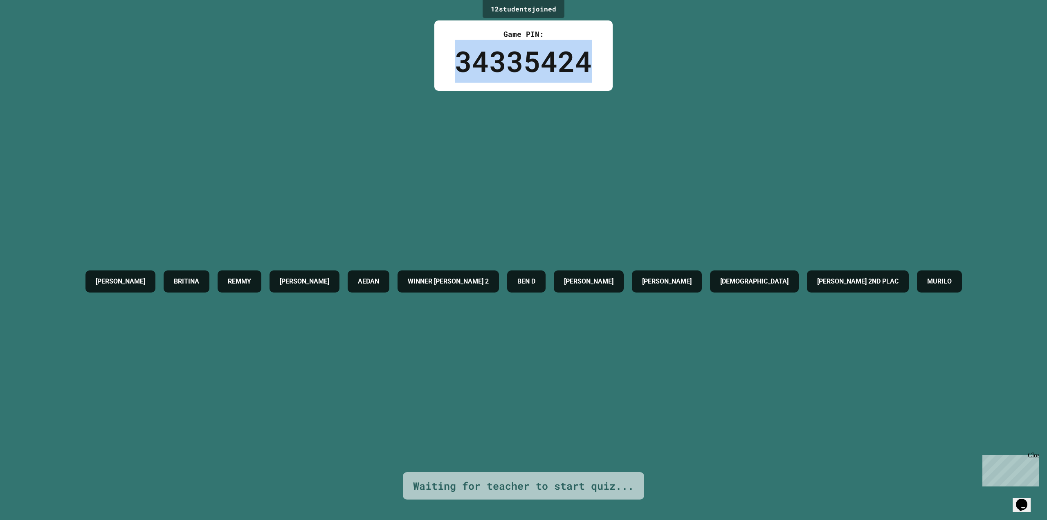
click at [497, 67] on div "34335424" at bounding box center [523, 61] width 137 height 43
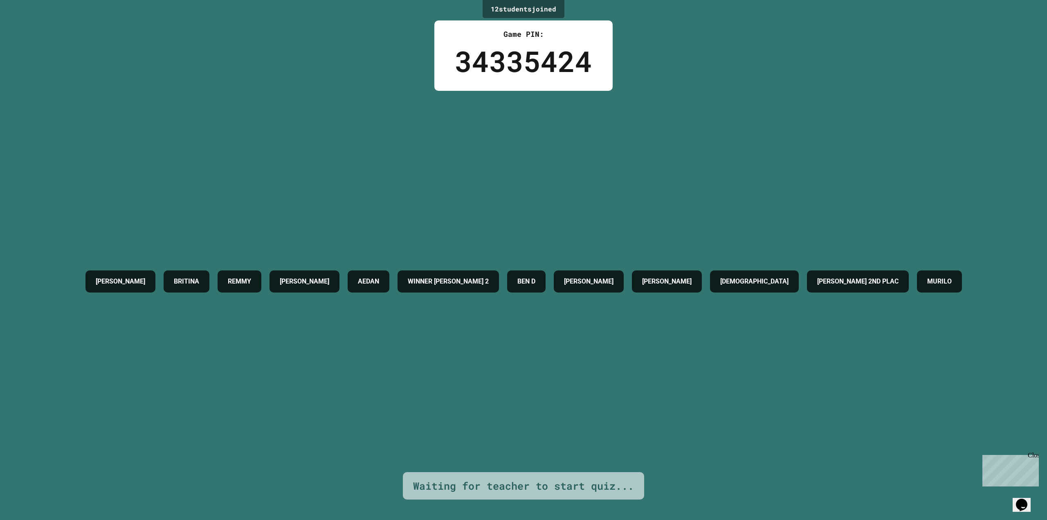
click at [510, 149] on div "[PERSON_NAME] [PERSON_NAME] WINNER [PERSON_NAME] 2 [PERSON_NAME] C [PERSON_NAME…" at bounding box center [523, 281] width 885 height 381
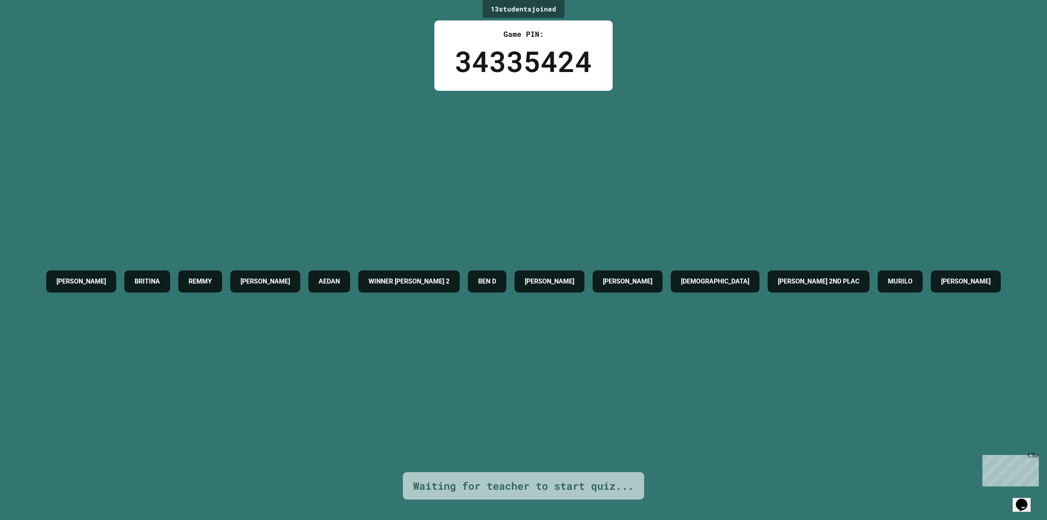
click at [504, 56] on div "34335424" at bounding box center [523, 61] width 137 height 43
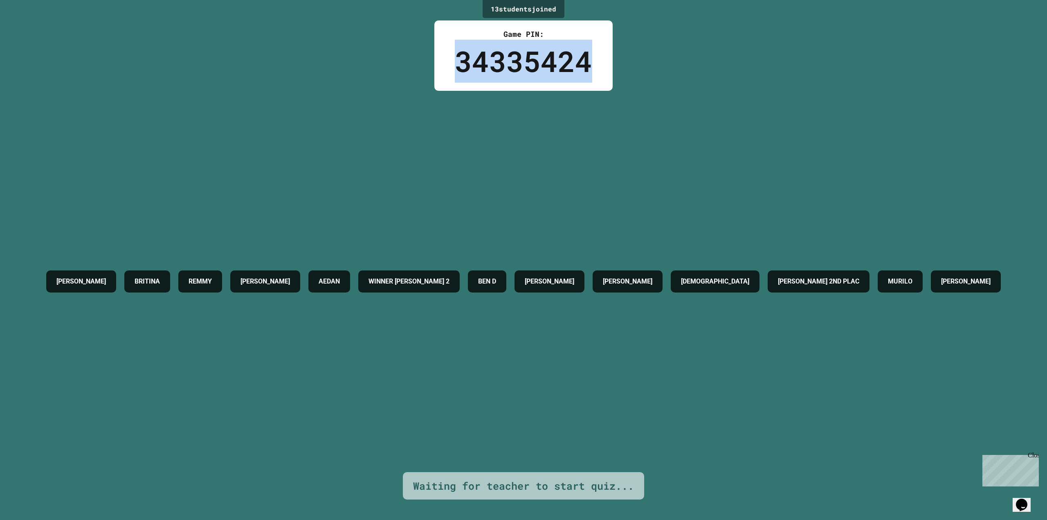
click at [504, 56] on div "34335424" at bounding box center [523, 61] width 137 height 43
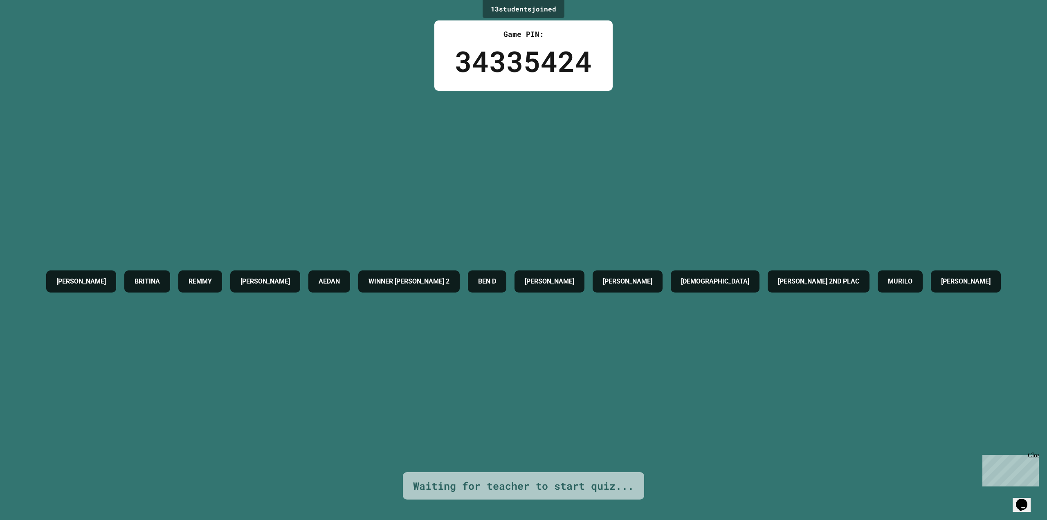
click at [521, 26] on div "Game PIN: 34335424" at bounding box center [523, 55] width 178 height 70
click at [514, 74] on div "34335424" at bounding box center [523, 61] width 137 height 43
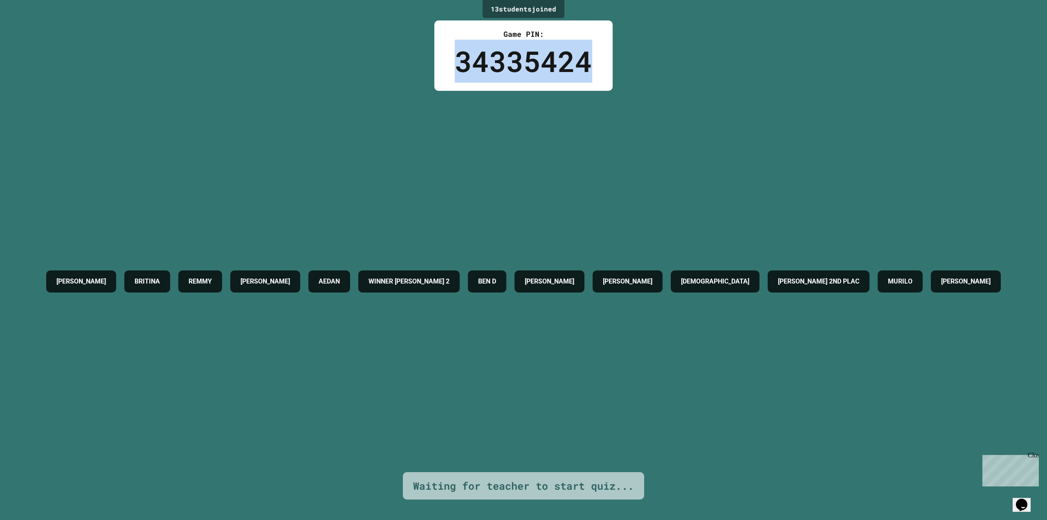
click at [514, 74] on div "34335424" at bounding box center [523, 61] width 137 height 43
click at [497, 83] on div "Game PIN: 34335424" at bounding box center [523, 55] width 178 height 70
click at [575, 78] on div "34335424" at bounding box center [523, 61] width 137 height 43
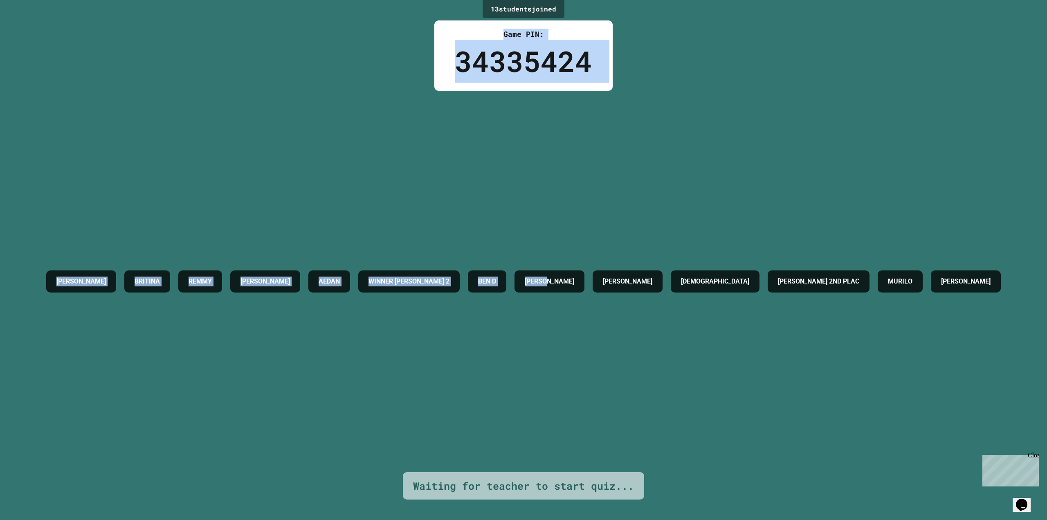
drag, startPoint x: 496, startPoint y: 30, endPoint x: 637, endPoint y: 68, distance: 146.5
click at [637, 68] on div "13 student s joined Game PIN: 34335424 [PERSON_NAME] [PERSON_NAME] WINNER [PERS…" at bounding box center [523, 260] width 1047 height 520
click at [620, 56] on div "13 student s joined Game PIN: 34335424 [PERSON_NAME] [PERSON_NAME] WINNER [PERS…" at bounding box center [523, 260] width 1047 height 520
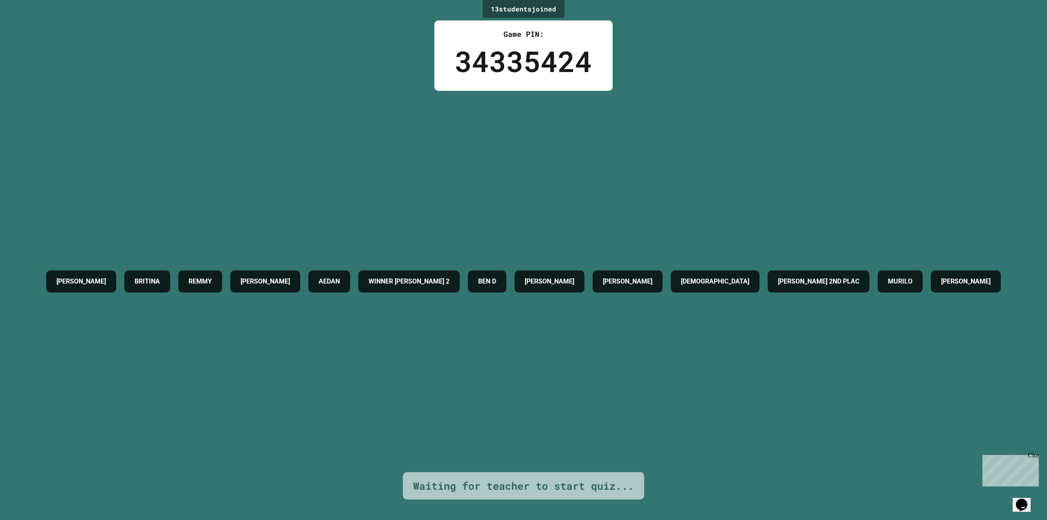
click at [588, 56] on div "34335424" at bounding box center [523, 61] width 137 height 43
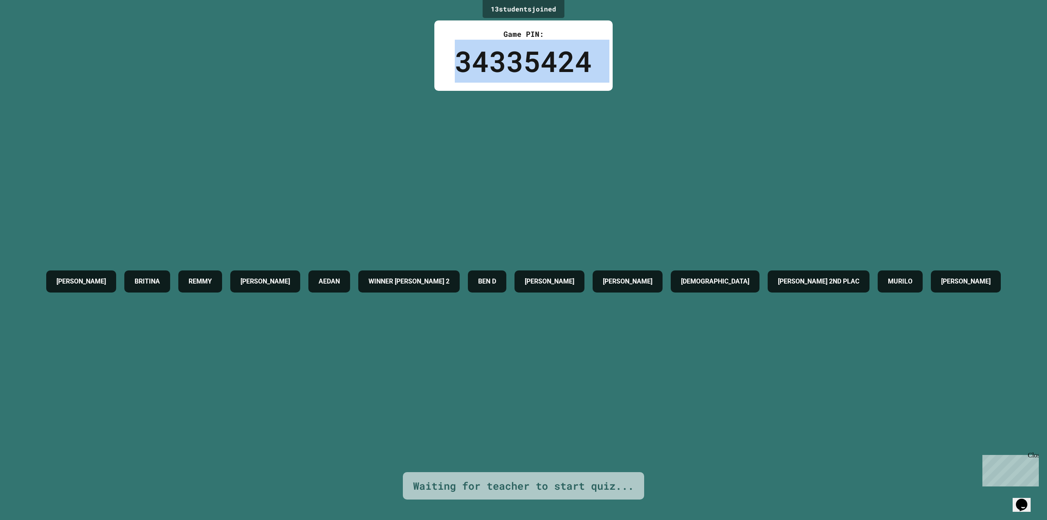
click at [588, 56] on div "34335424" at bounding box center [523, 61] width 137 height 43
click at [583, 70] on div "34335424" at bounding box center [523, 61] width 137 height 43
drag, startPoint x: 588, startPoint y: 67, endPoint x: 478, endPoint y: 23, distance: 118.3
click at [478, 23] on div "Game PIN: 34335424" at bounding box center [523, 55] width 178 height 70
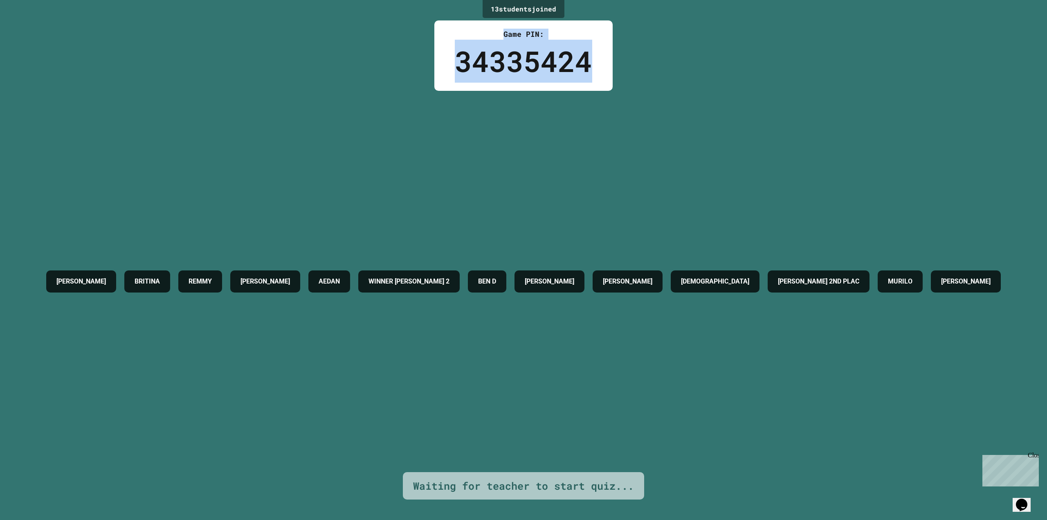
click at [477, 23] on div "Game PIN: 34335424" at bounding box center [523, 55] width 178 height 70
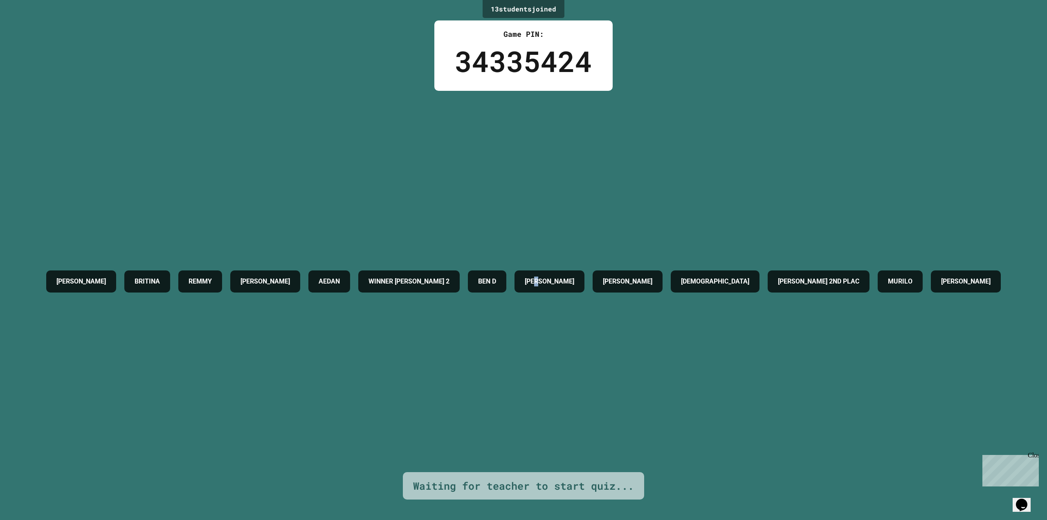
drag, startPoint x: 463, startPoint y: 2, endPoint x: 612, endPoint y: 91, distance: 174.5
click at [612, 91] on div "[PERSON_NAME] [PERSON_NAME] WINNER [PERSON_NAME] 2 [PERSON_NAME] C [PERSON_NAME…" at bounding box center [523, 281] width 963 height 381
click at [694, 97] on div "[PERSON_NAME] [PERSON_NAME] WINNER [PERSON_NAME] 2 [PERSON_NAME] C [PERSON_NAME…" at bounding box center [523, 281] width 963 height 381
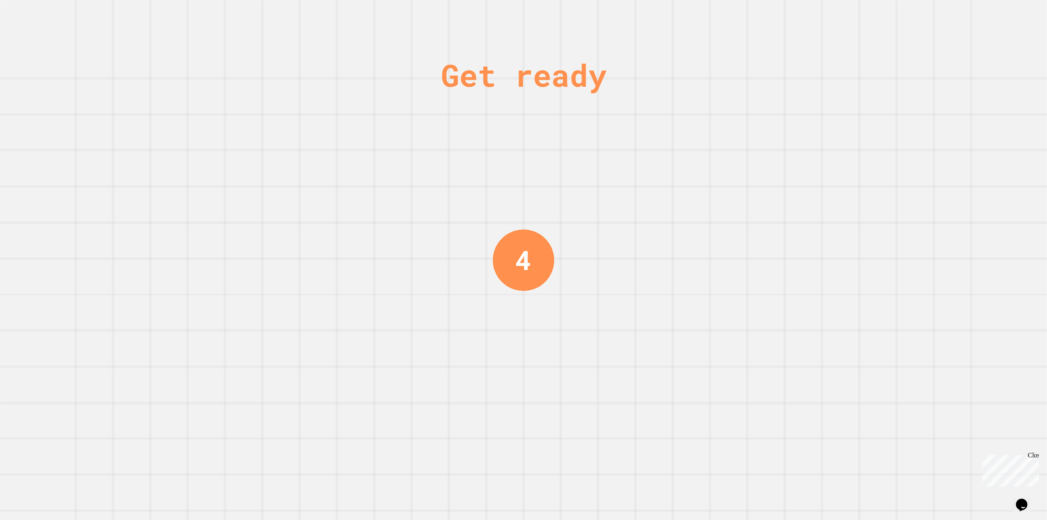
click at [515, 248] on div "4" at bounding box center [523, 260] width 16 height 40
click at [512, 248] on div "4" at bounding box center [523, 259] width 61 height 61
click at [515, 248] on div "3" at bounding box center [524, 260] width 18 height 45
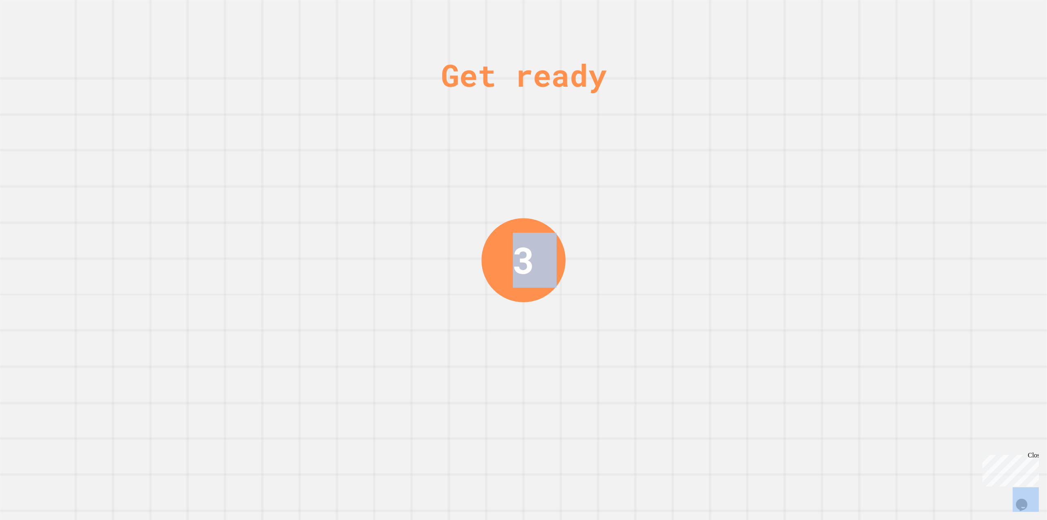
click at [512, 248] on div "3" at bounding box center [524, 260] width 84 height 84
click at [512, 248] on div "3" at bounding box center [523, 259] width 61 height 61
click at [540, 245] on div "2" at bounding box center [524, 260] width 92 height 92
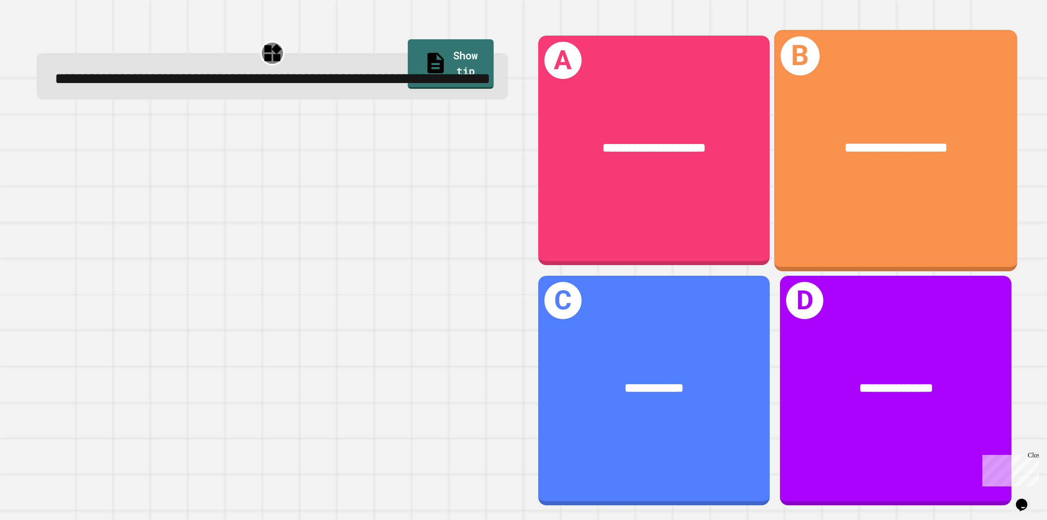
click at [843, 219] on div "**********" at bounding box center [895, 150] width 243 height 241
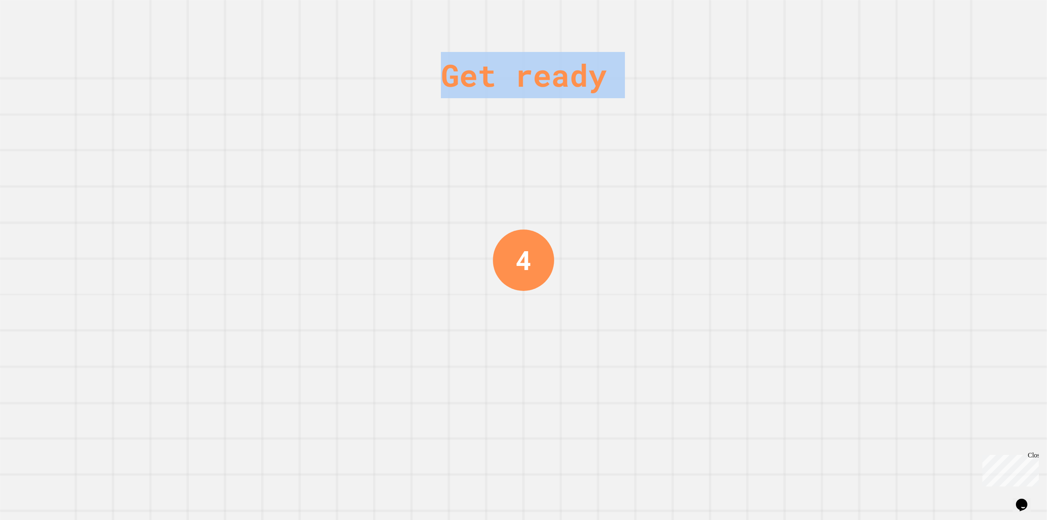
drag, startPoint x: 614, startPoint y: 211, endPoint x: 458, endPoint y: 109, distance: 186.4
click at [396, 109] on div "Get ready 4" at bounding box center [523, 260] width 1047 height 520
click at [466, 151] on div "Get ready 4" at bounding box center [523, 260] width 1047 height 520
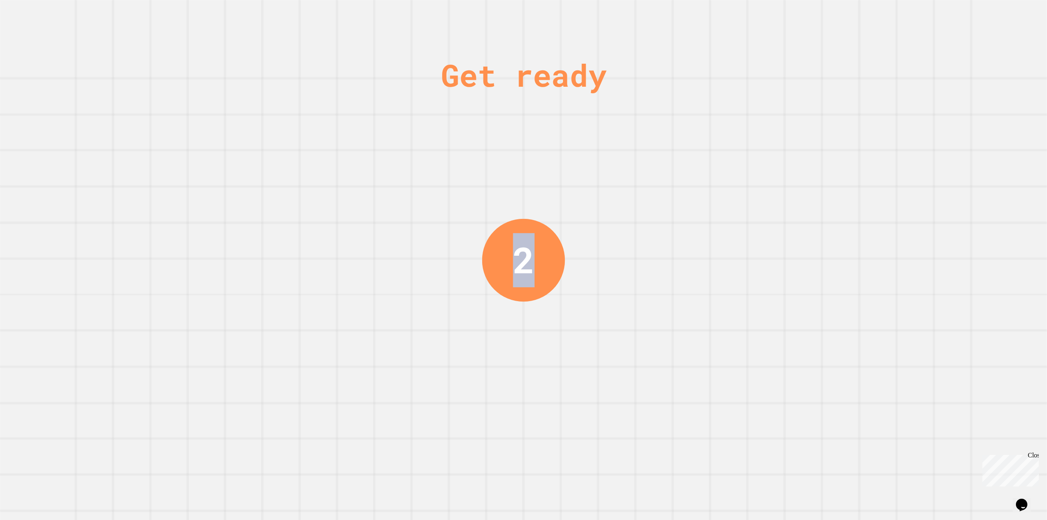
drag, startPoint x: 426, startPoint y: 85, endPoint x: 641, endPoint y: 112, distance: 216.5
click at [641, 112] on div "Get ready 2" at bounding box center [523, 260] width 1047 height 520
click at [642, 115] on div "Get ready 2" at bounding box center [523, 260] width 1047 height 520
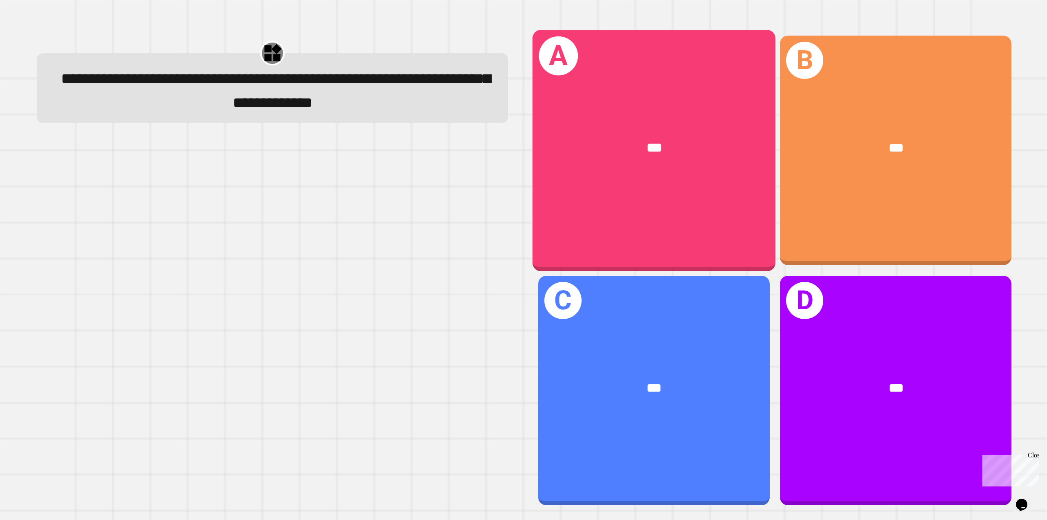
click at [662, 179] on div "***" at bounding box center [653, 148] width 243 height 74
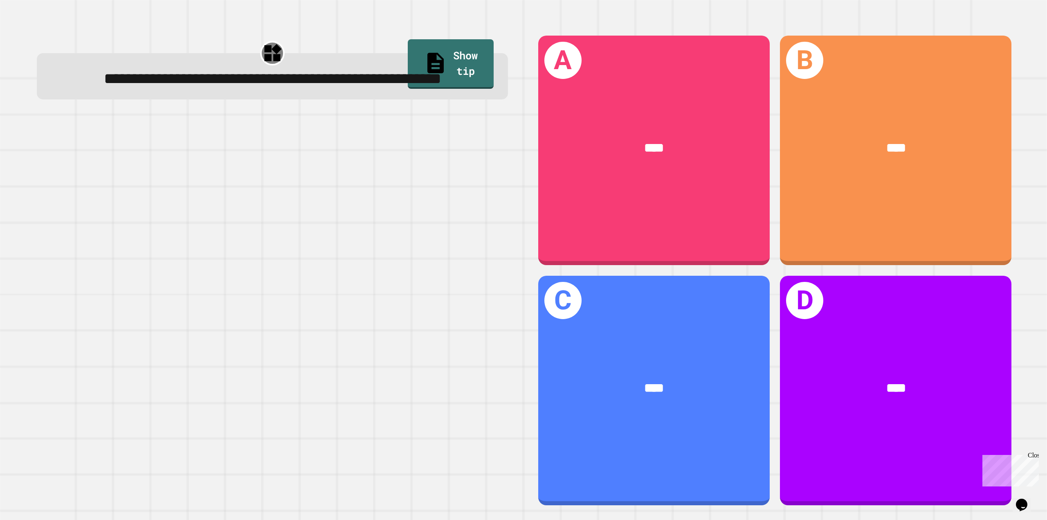
click at [341, 86] on span "**********" at bounding box center [273, 79] width 338 height 16
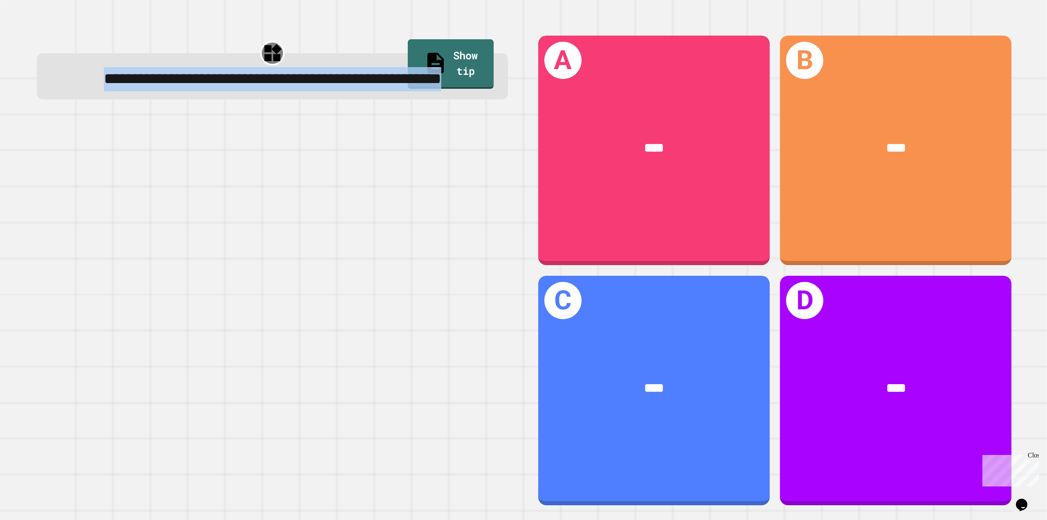
click at [341, 86] on span "**********" at bounding box center [273, 79] width 338 height 16
click at [333, 135] on div "**********" at bounding box center [272, 270] width 503 height 499
click at [221, 91] on div "**********" at bounding box center [273, 80] width 442 height 24
click at [166, 91] on div "**********" at bounding box center [273, 80] width 442 height 24
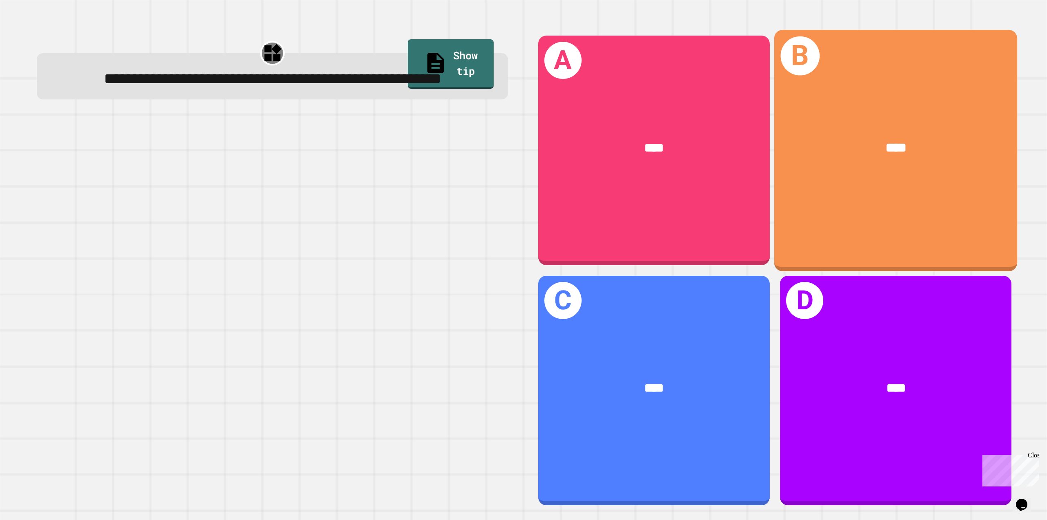
click at [916, 219] on div "B ****" at bounding box center [895, 150] width 243 height 241
click at [872, 212] on div "B ****" at bounding box center [895, 150] width 243 height 241
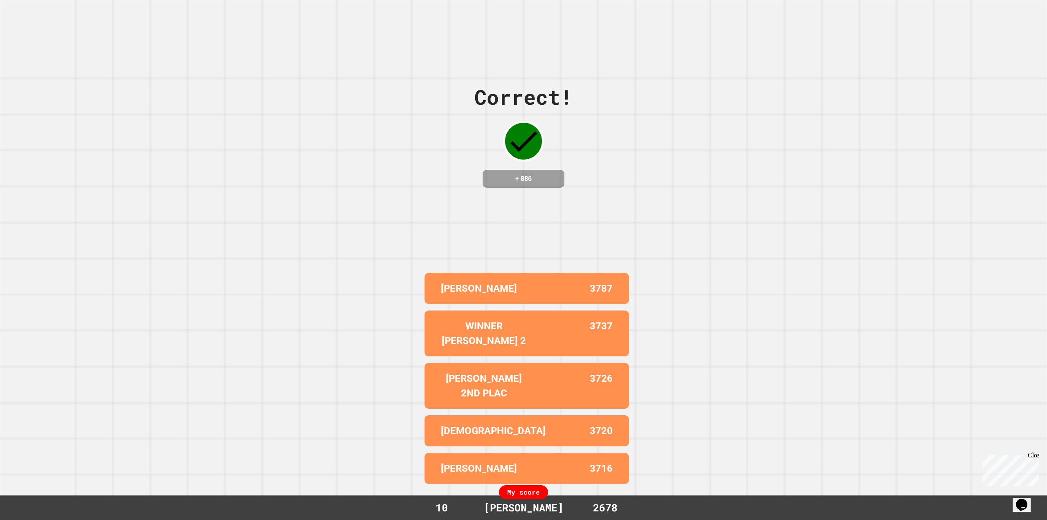
click at [528, 159] on icon at bounding box center [523, 141] width 37 height 37
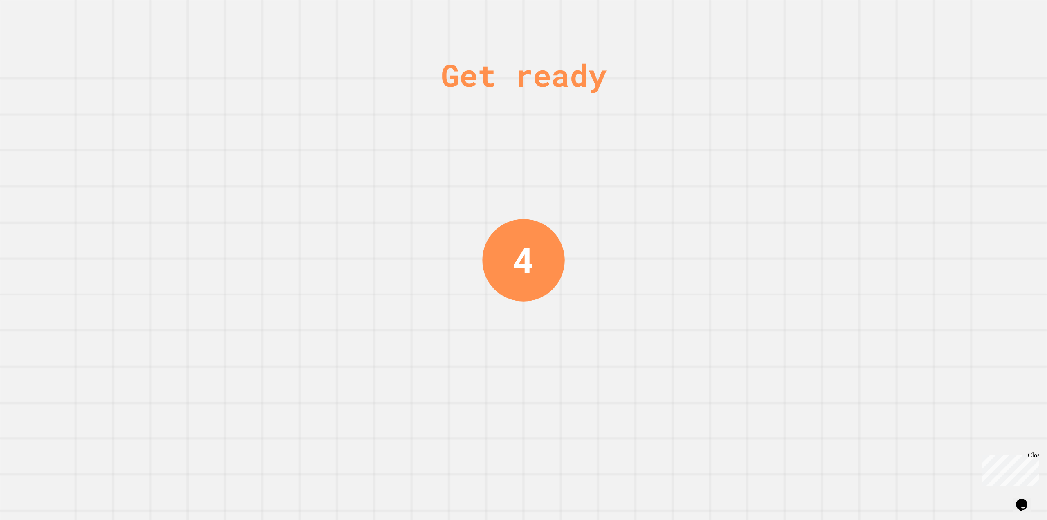
click at [557, 189] on div "Get ready 4" at bounding box center [523, 260] width 1047 height 520
drag, startPoint x: 437, startPoint y: 63, endPoint x: 681, endPoint y: 233, distance: 297.6
click at [681, 233] on div "Get ready 3" at bounding box center [523, 260] width 1047 height 520
click at [681, 233] on div "Get ready 2" at bounding box center [523, 260] width 1047 height 520
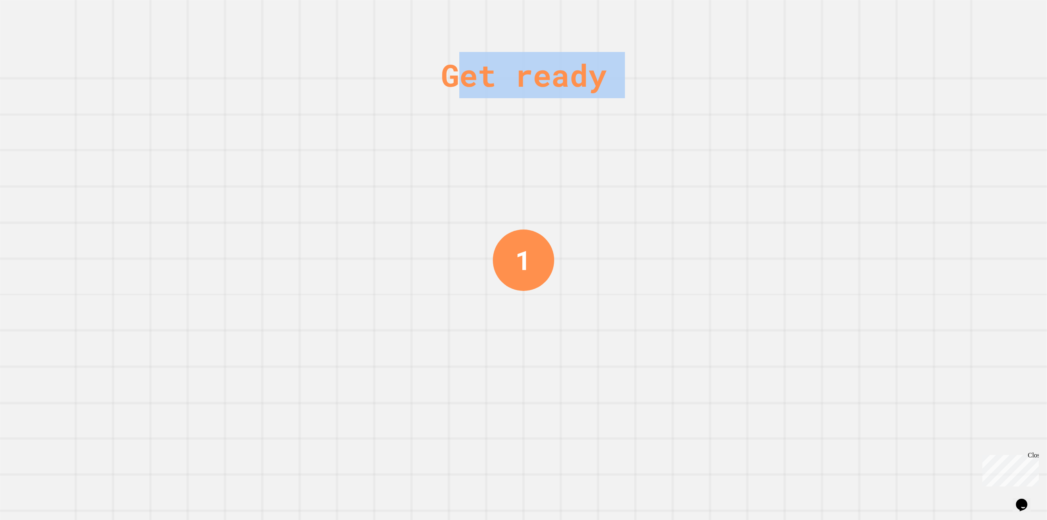
drag, startPoint x: 448, startPoint y: 74, endPoint x: 507, endPoint y: 167, distance: 110.1
click at [507, 167] on div "Get ready 1" at bounding box center [523, 260] width 61 height 520
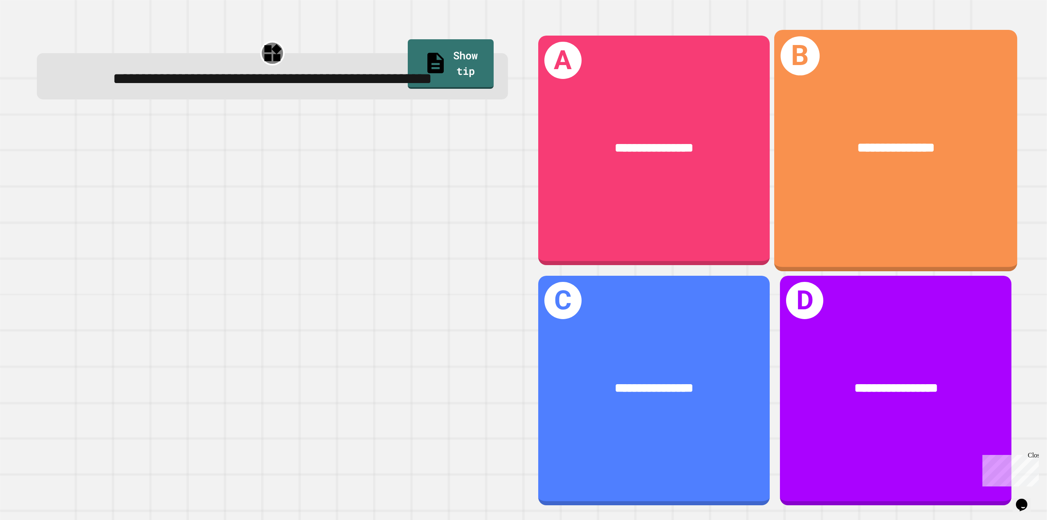
click at [868, 216] on div "**********" at bounding box center [895, 150] width 243 height 241
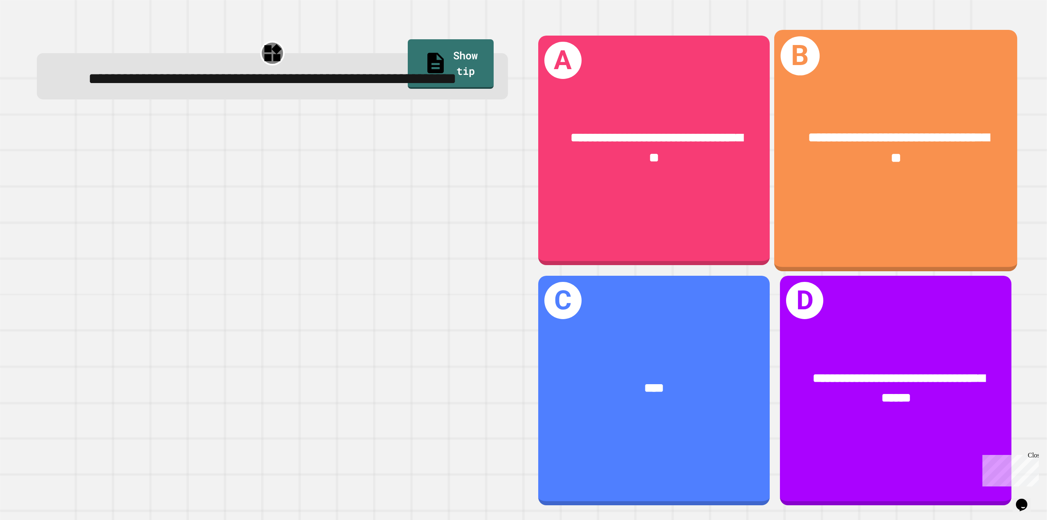
click at [950, 220] on div "**********" at bounding box center [895, 150] width 243 height 241
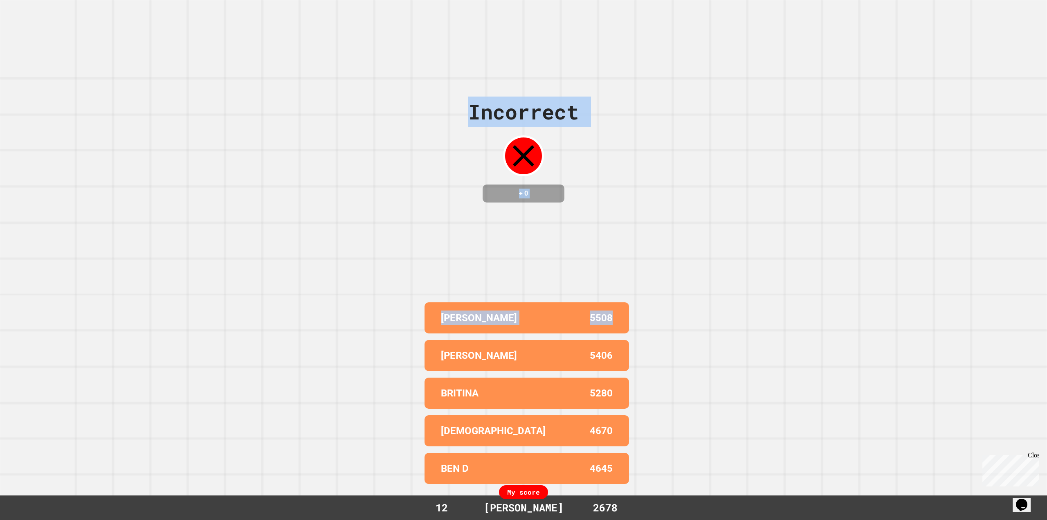
drag, startPoint x: 454, startPoint y: 114, endPoint x: 636, endPoint y: 285, distance: 249.8
click at [636, 285] on div "Incorrect + 0 GIUSEPPE 5508 [PERSON_NAME] 5406 [DEMOGRAPHIC_DATA] 5280 ISAIAH 4…" at bounding box center [523, 260] width 1047 height 520
click at [637, 289] on div "Incorrect + 0 GIUSEPPE 5508 [PERSON_NAME] 5406 [DEMOGRAPHIC_DATA] 5280 ISAIAH 4…" at bounding box center [523, 260] width 1047 height 520
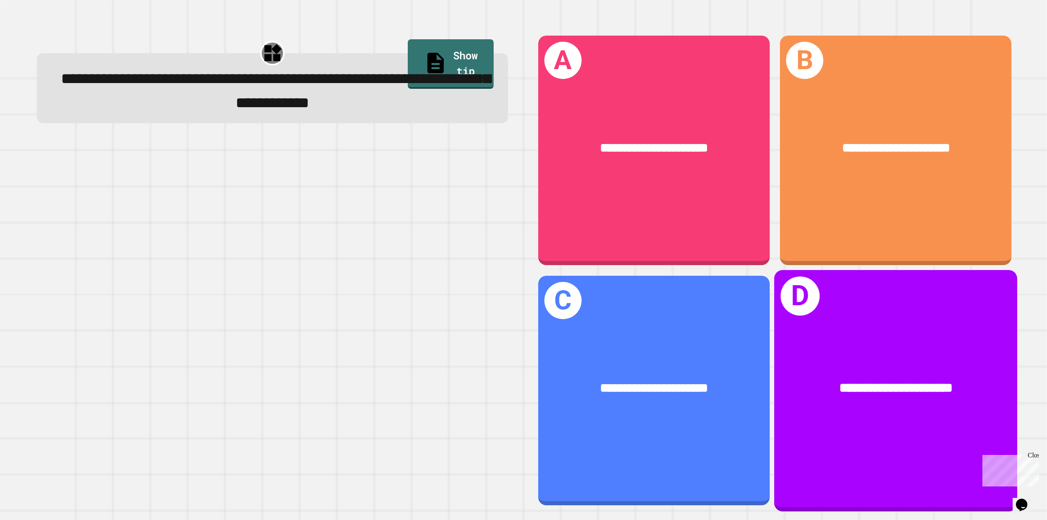
click at [914, 365] on div "**********" at bounding box center [895, 388] width 243 height 74
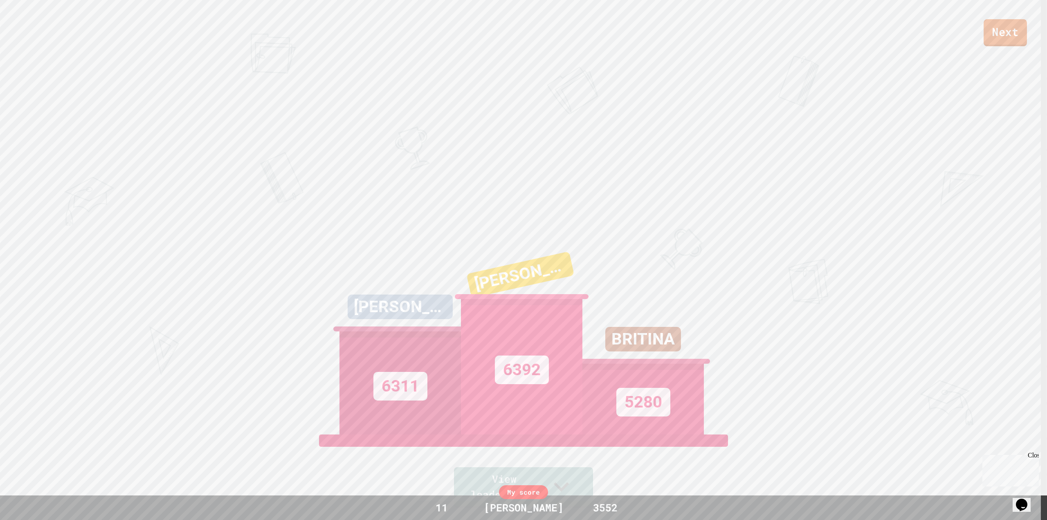
click at [1014, 32] on link "Next" at bounding box center [1005, 32] width 43 height 27
